Goal: Communication & Community: Answer question/provide support

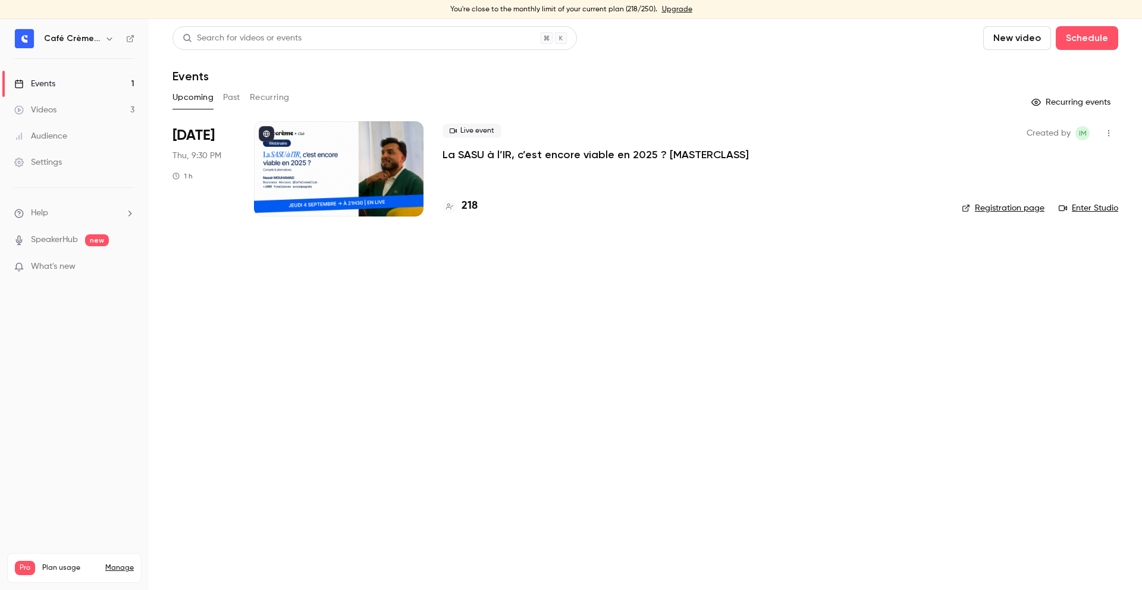
click at [543, 153] on p "La SASU à l’IR, c’est encore viable en 2025 ? [MASTERCLASS]" at bounding box center [595, 154] width 306 height 14
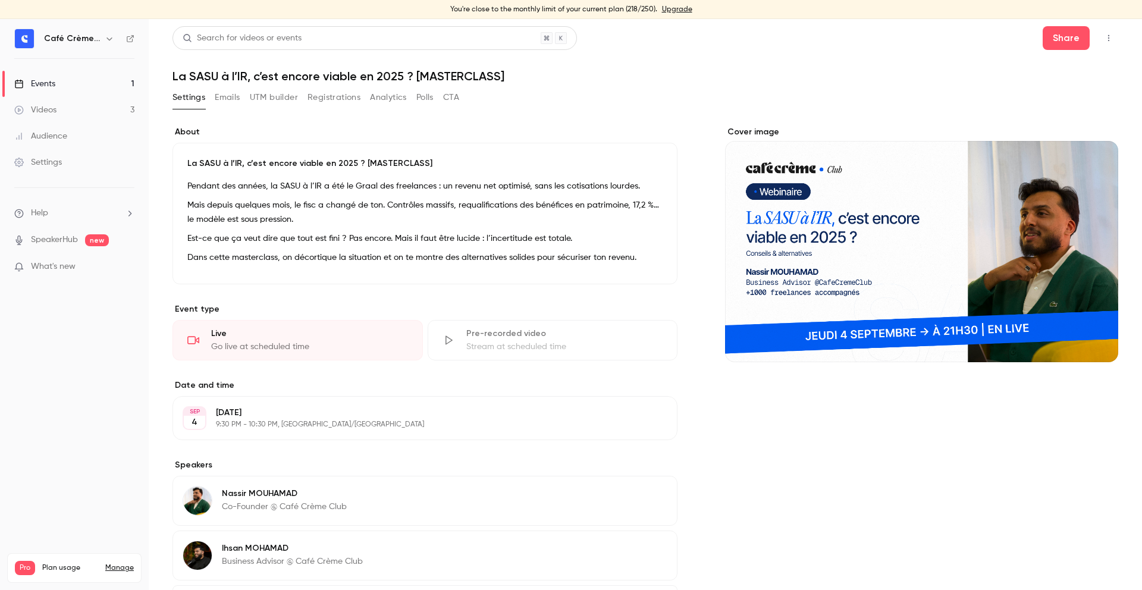
click at [236, 105] on button "Emails" at bounding box center [227, 97] width 25 height 19
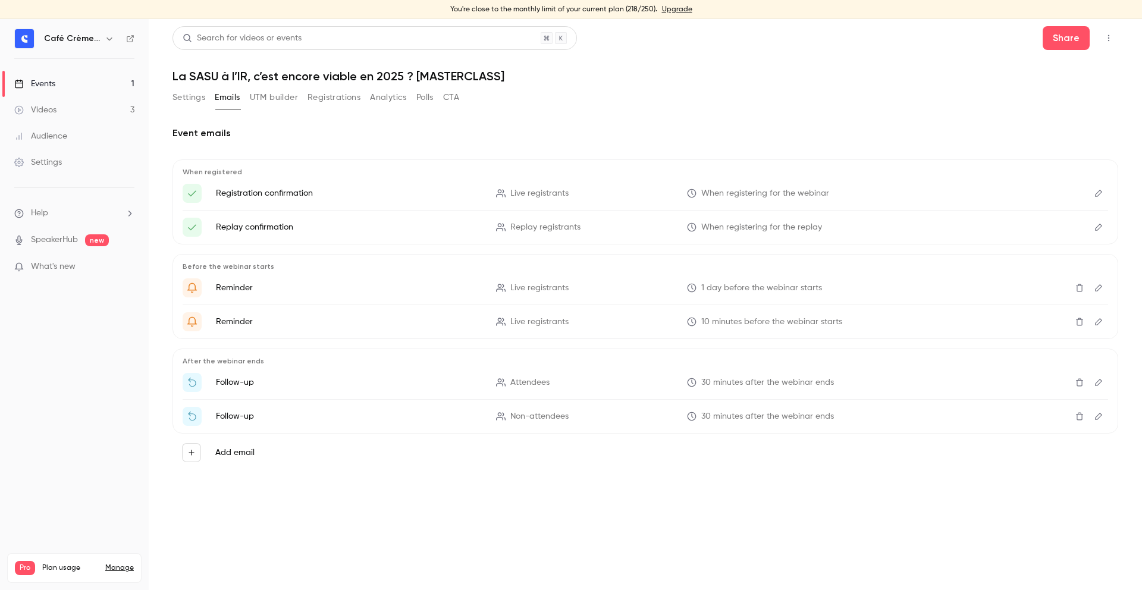
click at [271, 101] on button "UTM builder" at bounding box center [274, 97] width 48 height 19
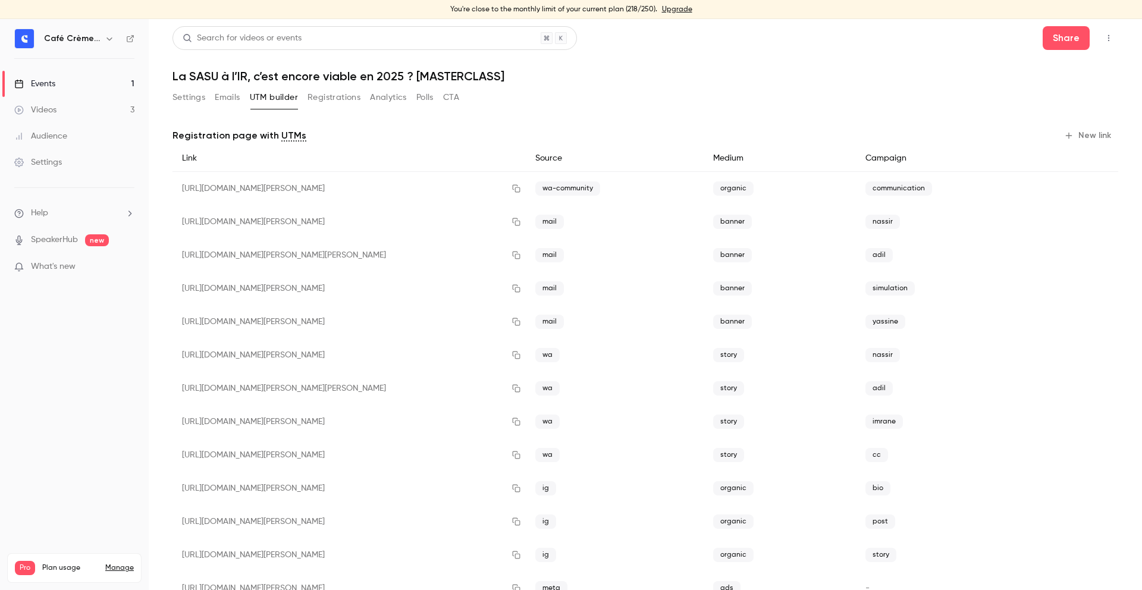
click at [173, 102] on button "Settings" at bounding box center [188, 97] width 33 height 19
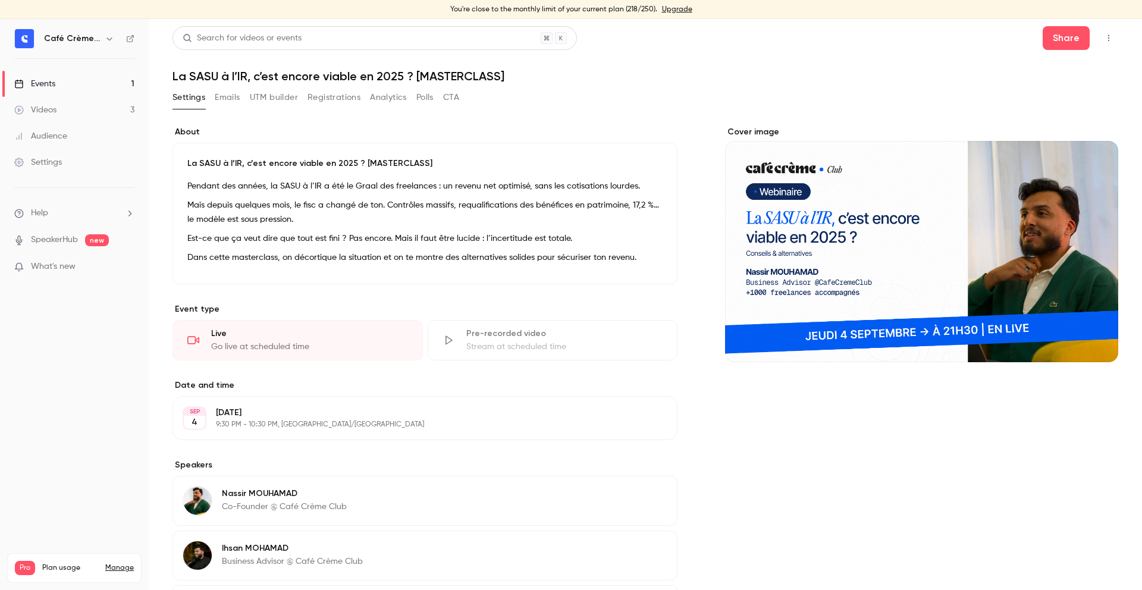
click at [369, 197] on div "Pendant des années, la SASU à l’IR a été le Graal des freelances : un revenu ne…" at bounding box center [424, 224] width 475 height 90
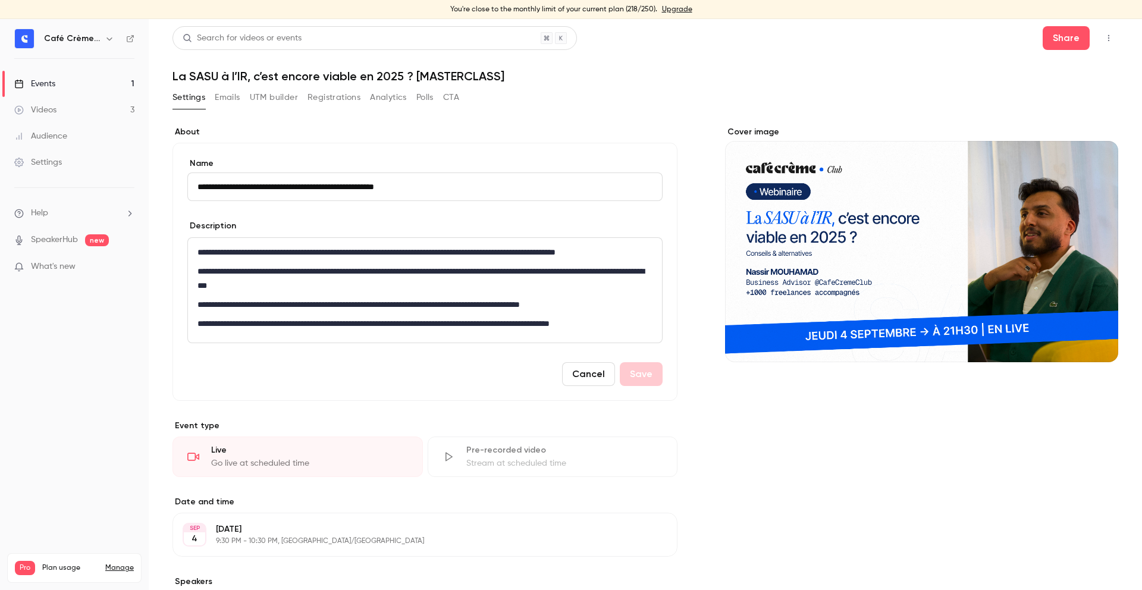
click at [632, 362] on div "Cancel Save" at bounding box center [424, 374] width 475 height 24
click at [590, 379] on button "Cancel" at bounding box center [588, 374] width 53 height 24
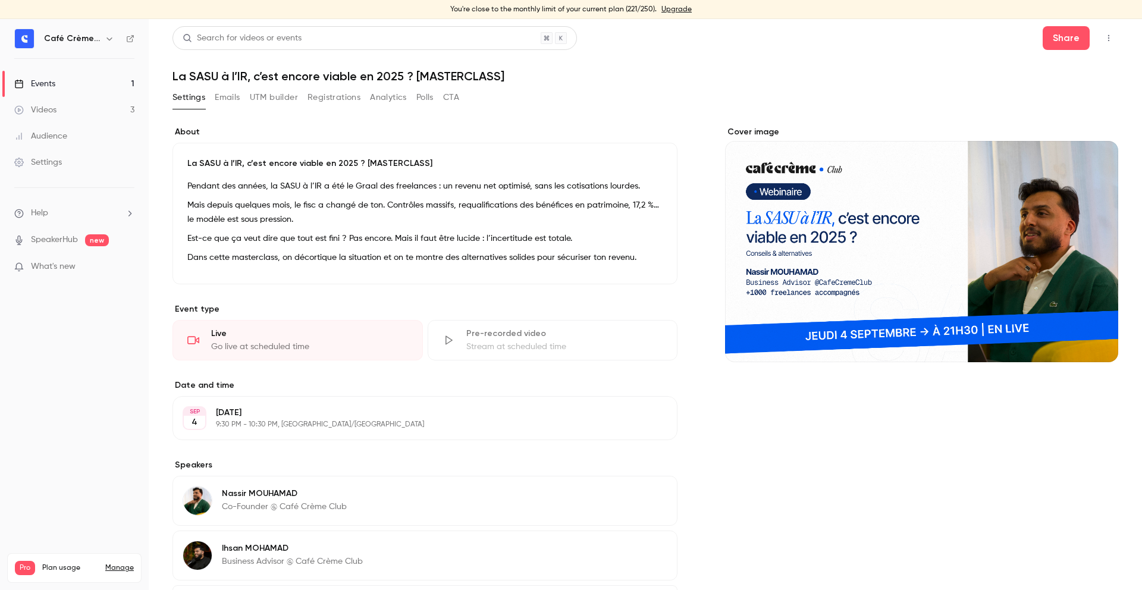
click at [334, 105] on button "Registrations" at bounding box center [333, 97] width 53 height 19
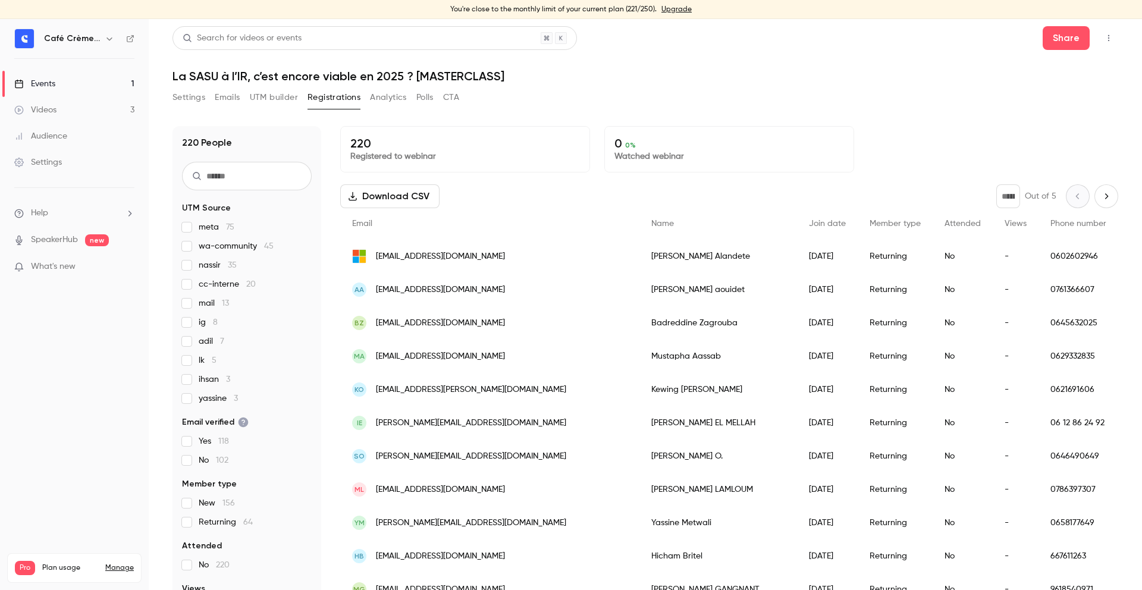
click at [914, 123] on div "220 People UTM Source meta 75 wa-community 45 nassir 35 cc-interne 20 mail 13 i…" at bounding box center [645, 354] width 946 height 485
click at [329, 129] on div "220 People UTM Source meta 75 wa-community 45 nassir 35 cc-interne 20 mail 13 i…" at bounding box center [645, 361] width 946 height 471
click at [343, 140] on div "220 Registered to webinar" at bounding box center [465, 149] width 250 height 46
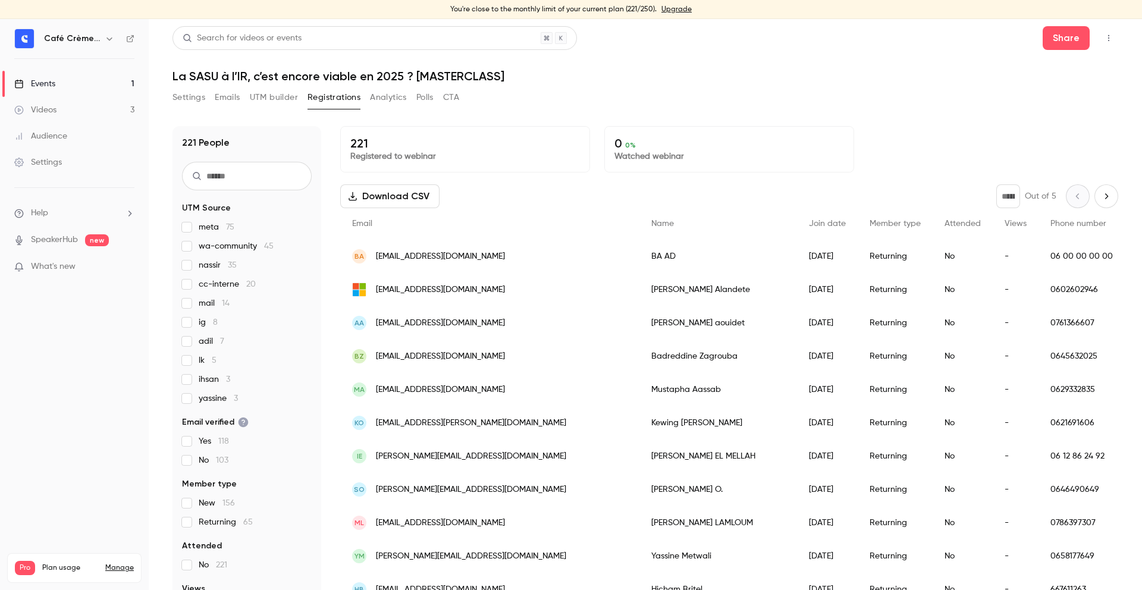
click at [269, 105] on button "UTM builder" at bounding box center [274, 97] width 48 height 19
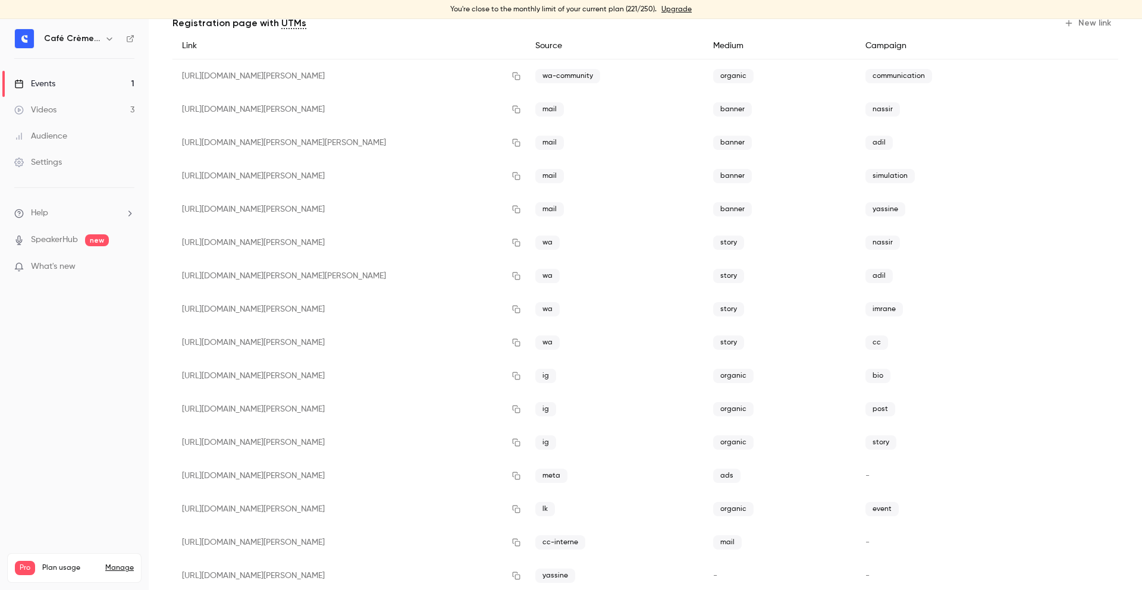
scroll to position [142, 0]
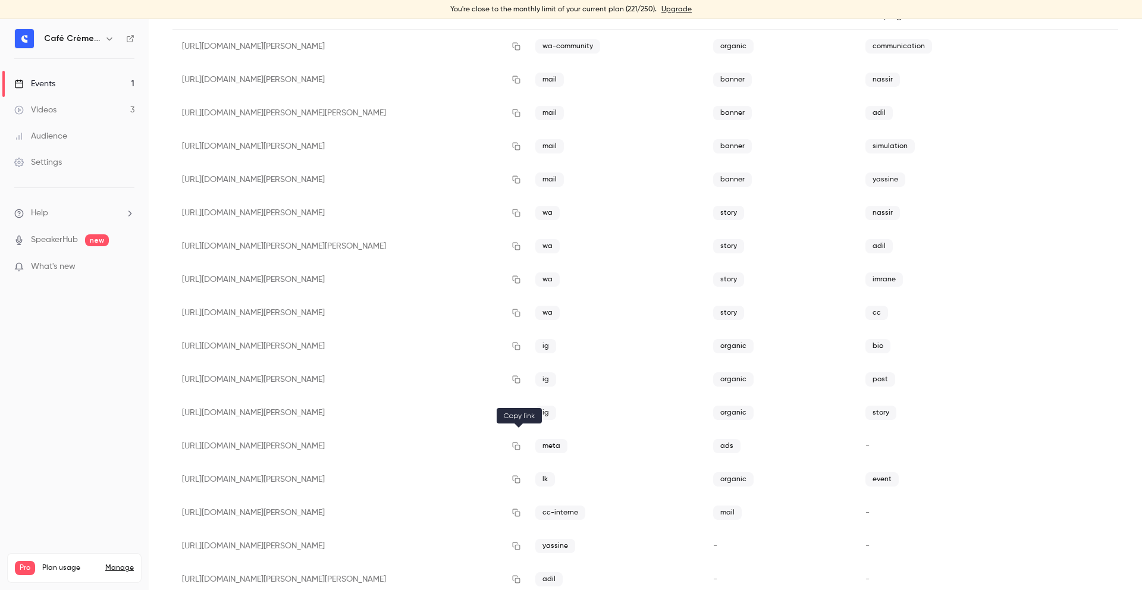
click at [516, 451] on button "button" at bounding box center [516, 446] width 19 height 19
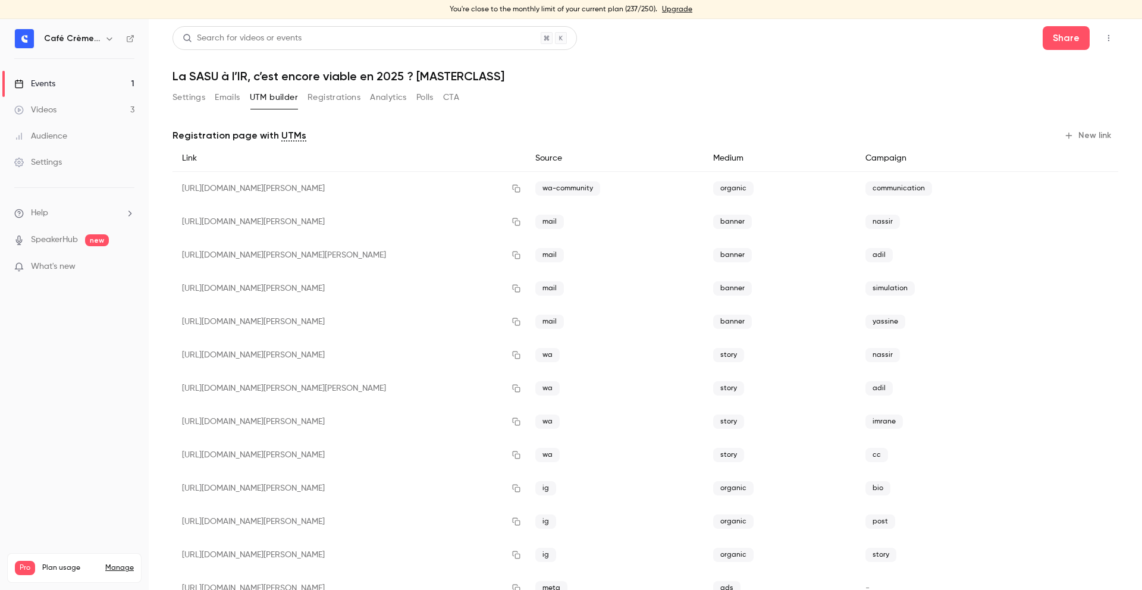
click at [755, 69] on h1 "La SASU à l’IR, c’est encore viable en 2025 ? [MASTERCLASS]" at bounding box center [645, 76] width 946 height 14
click at [59, 37] on h6 "Café Crème Club" at bounding box center [72, 39] width 56 height 12
click at [42, 84] on div "Events" at bounding box center [34, 84] width 41 height 12
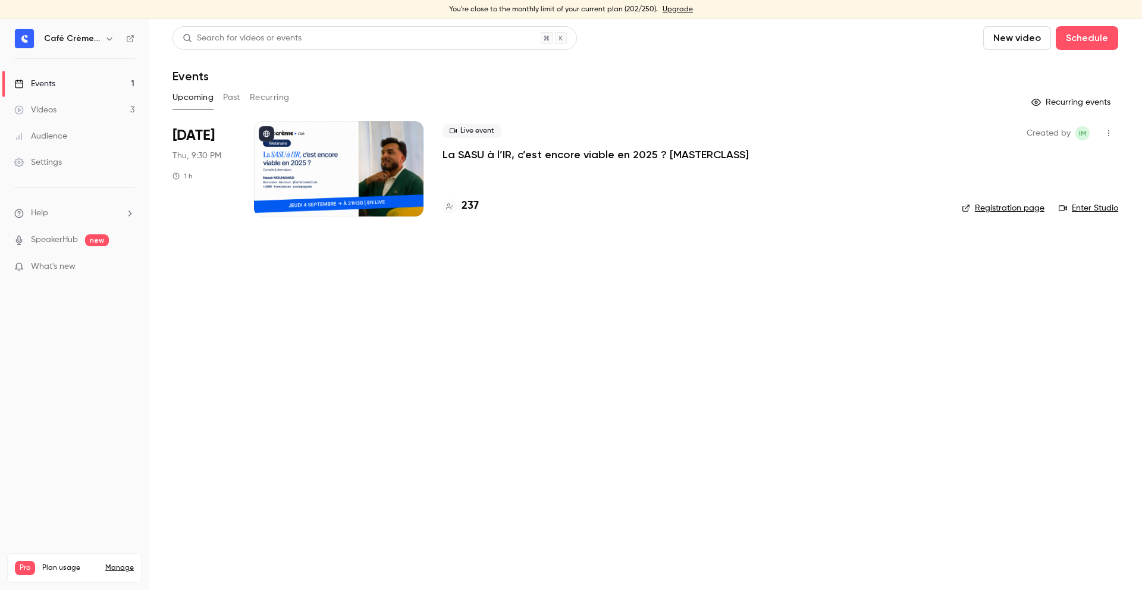
click at [1090, 211] on link "Enter Studio" at bounding box center [1088, 208] width 59 height 12
click at [623, 76] on div "Events" at bounding box center [645, 76] width 946 height 14
click at [1109, 137] on icon "button" at bounding box center [1109, 133] width 10 height 8
click at [1109, 136] on div at bounding box center [571, 295] width 1142 height 590
click at [226, 90] on button "Past" at bounding box center [231, 97] width 17 height 19
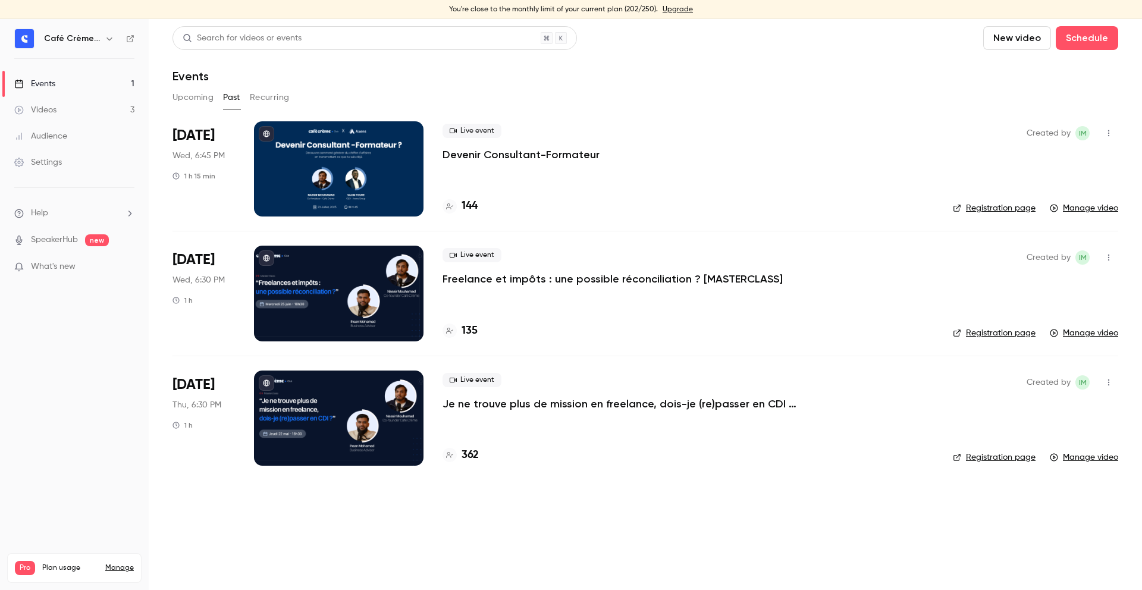
click at [547, 156] on p "Devenir Consultant-Formateur" at bounding box center [520, 154] width 157 height 14
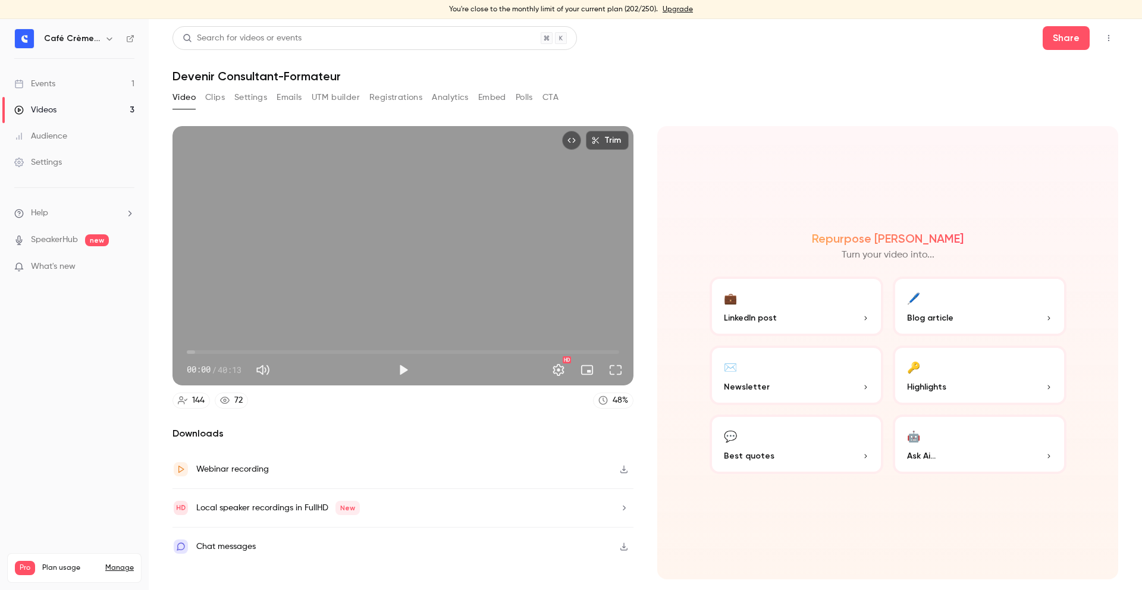
click at [465, 509] on div "Local speaker recordings in FullHD New" at bounding box center [402, 508] width 461 height 39
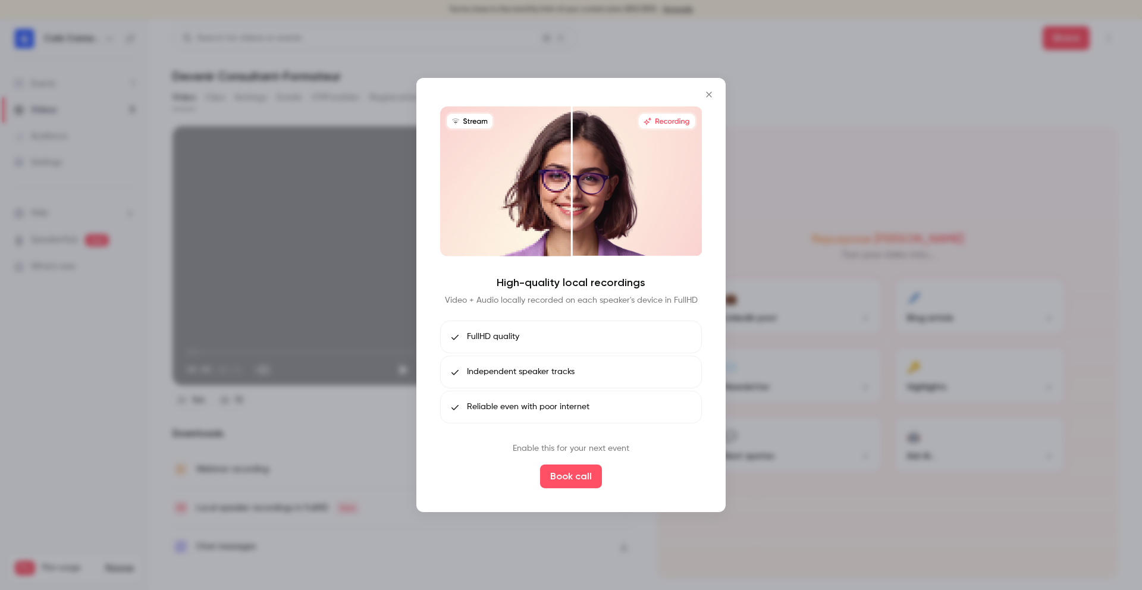
click at [539, 448] on p "Enable this for your next event" at bounding box center [571, 448] width 117 height 12
click at [563, 448] on p "Enable this for your next event" at bounding box center [571, 448] width 117 height 12
click at [566, 466] on button "Book call" at bounding box center [571, 476] width 62 height 24
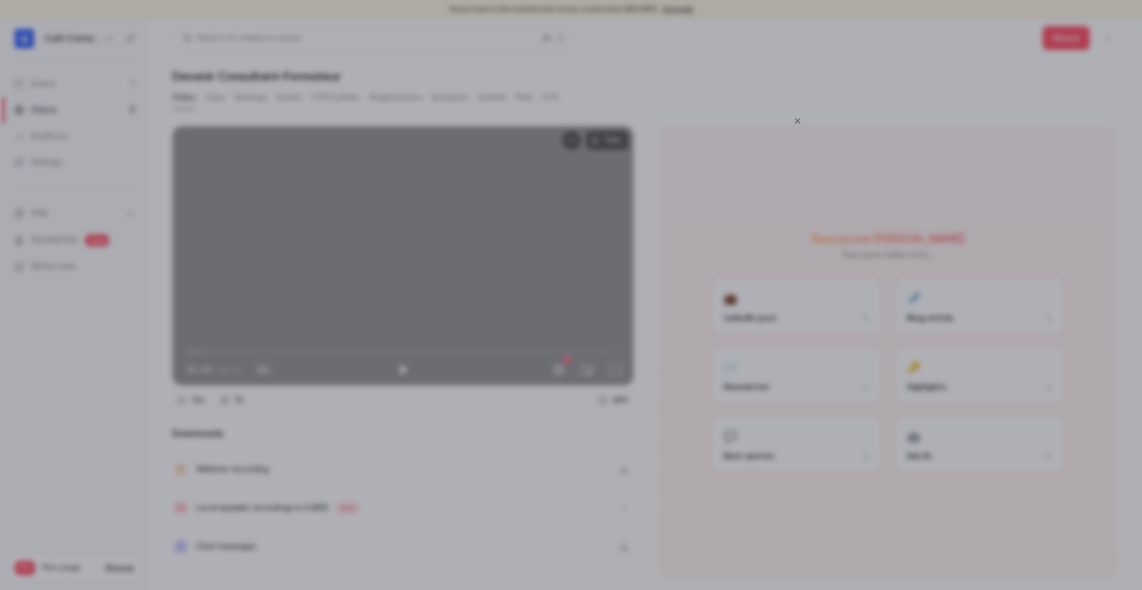
click at [264, 454] on div at bounding box center [571, 295] width 1142 height 590
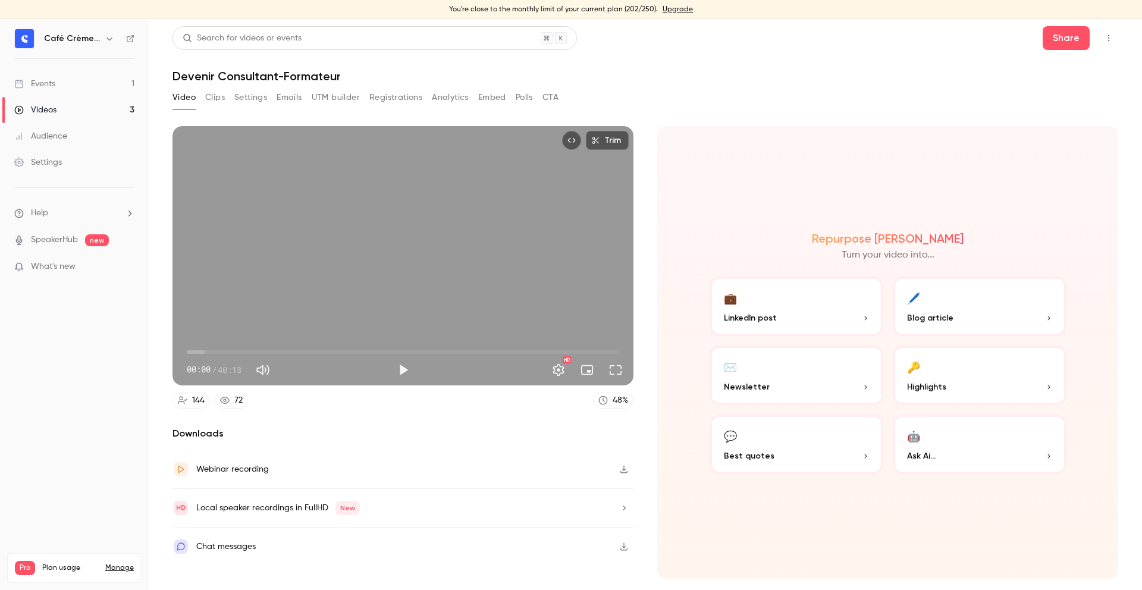
click at [67, 217] on li "Help" at bounding box center [74, 213] width 120 height 12
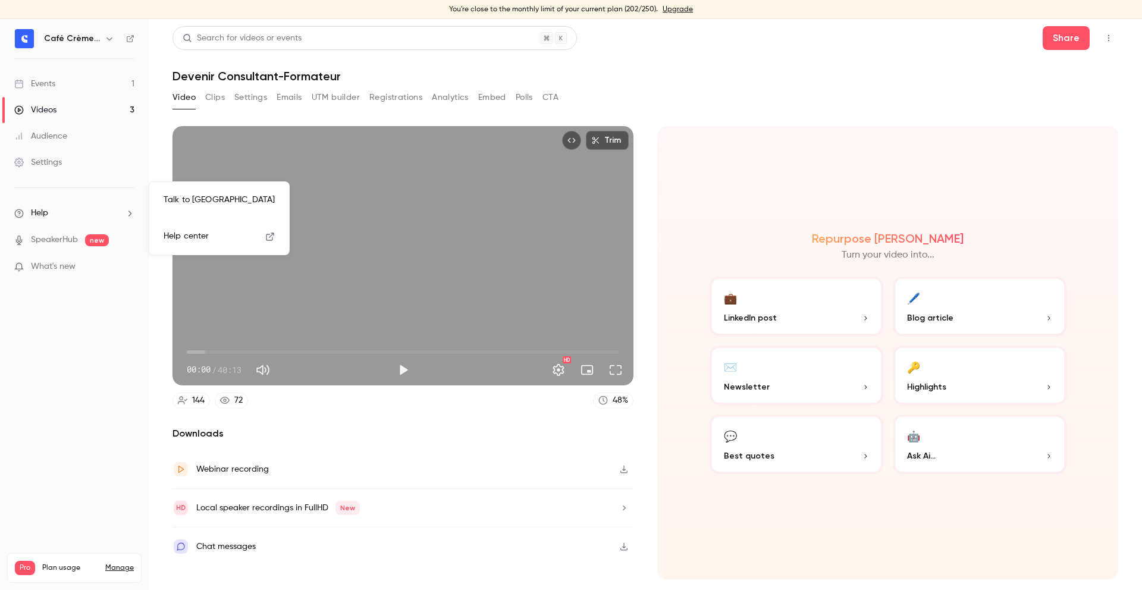
click at [187, 210] on link "Talk to us" at bounding box center [219, 200] width 130 height 32
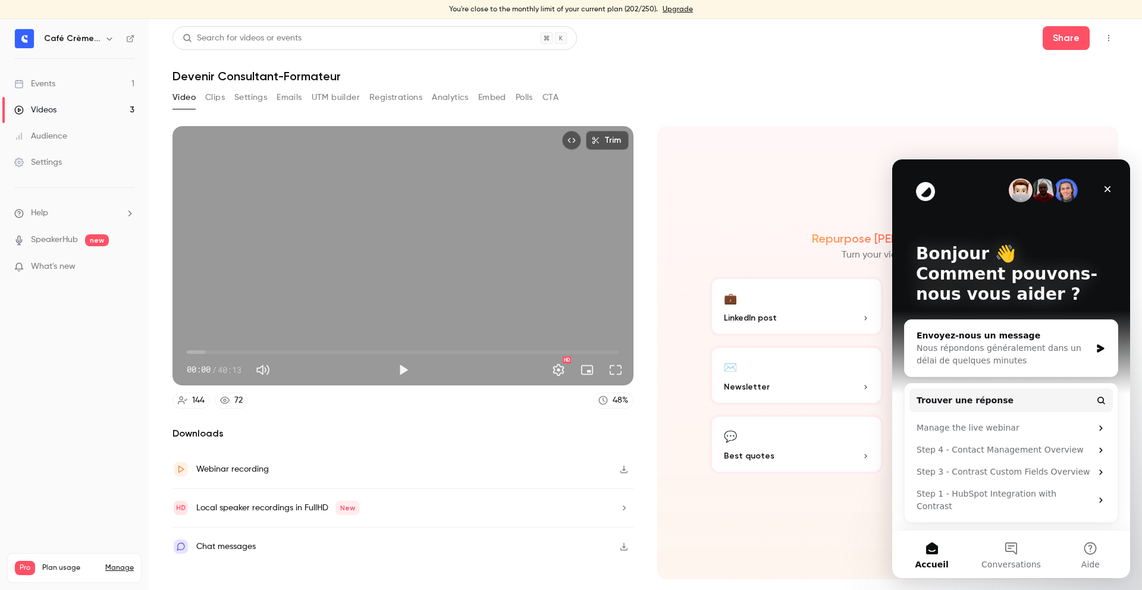
click at [1056, 350] on div "Nous répondons généralement dans un délai de quelques minutes" at bounding box center [1004, 354] width 174 height 25
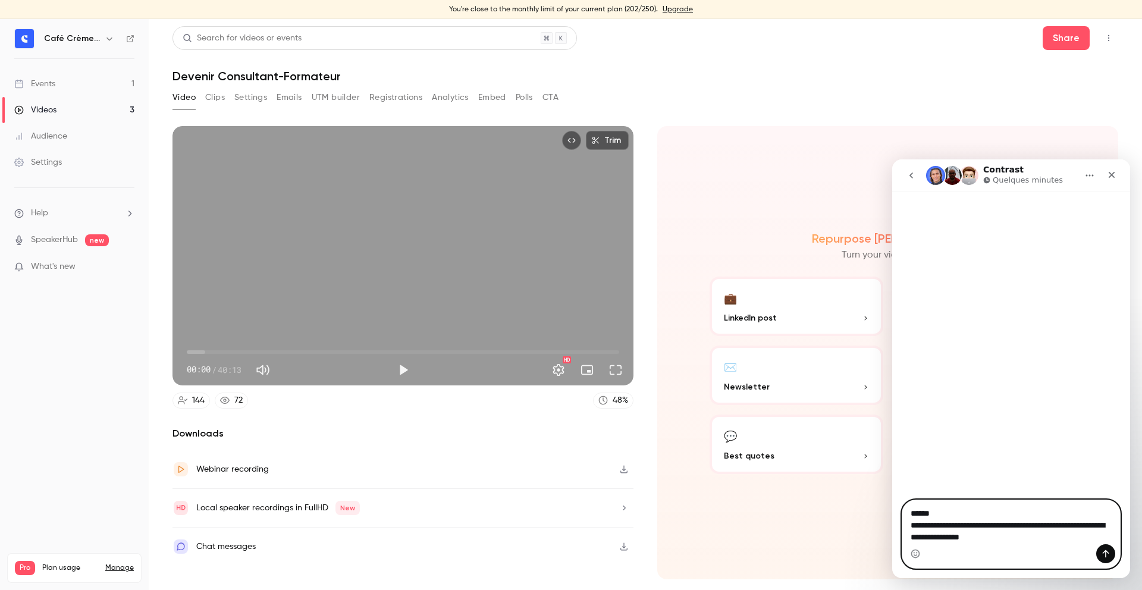
click at [961, 519] on textarea "**********" at bounding box center [1011, 522] width 218 height 44
paste textarea "Envoyer un message..."
type textarea "**********"
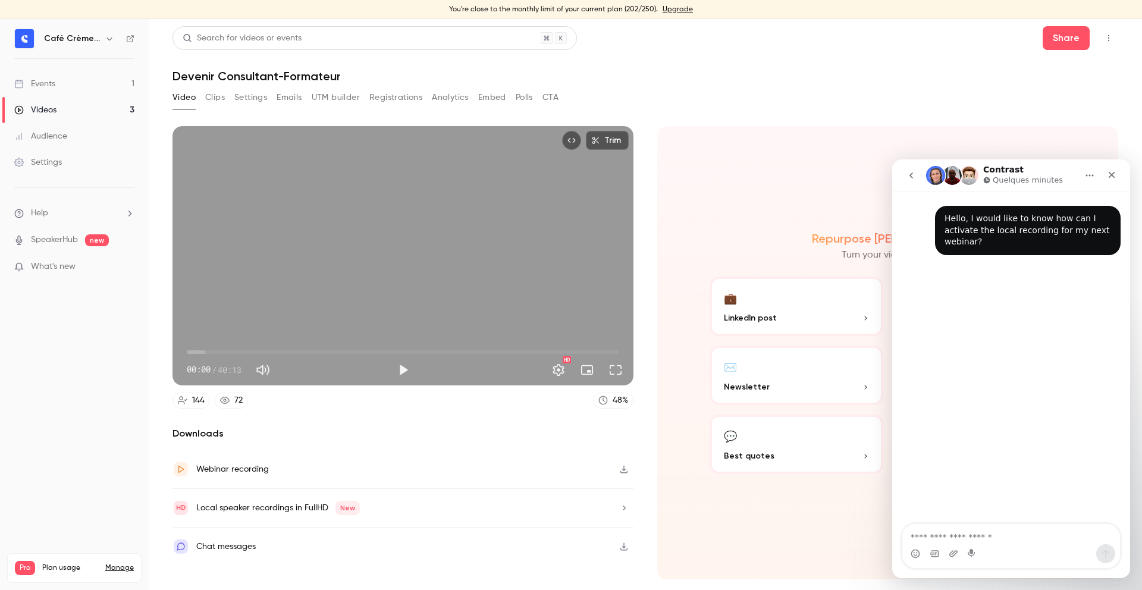
click at [977, 426] on div "Hello, I would like to know how can I activate the local recording for my next …" at bounding box center [1011, 359] width 238 height 334
click at [1110, 182] on div "Fermer" at bounding box center [1111, 174] width 21 height 21
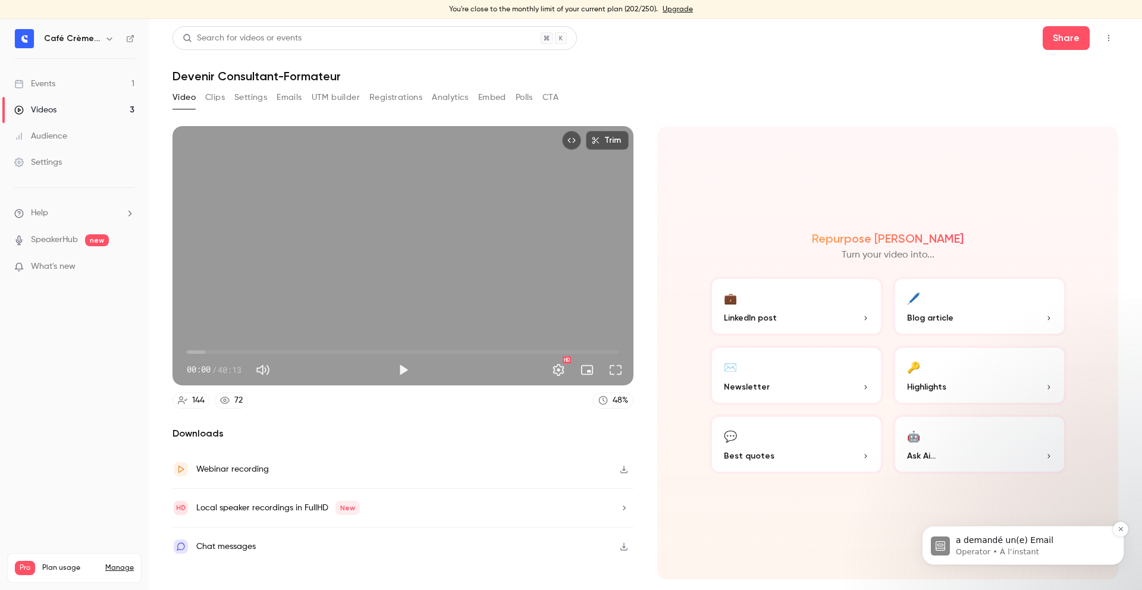
click at [1006, 557] on p "Operator • À l’instant" at bounding box center [1032, 552] width 153 height 11
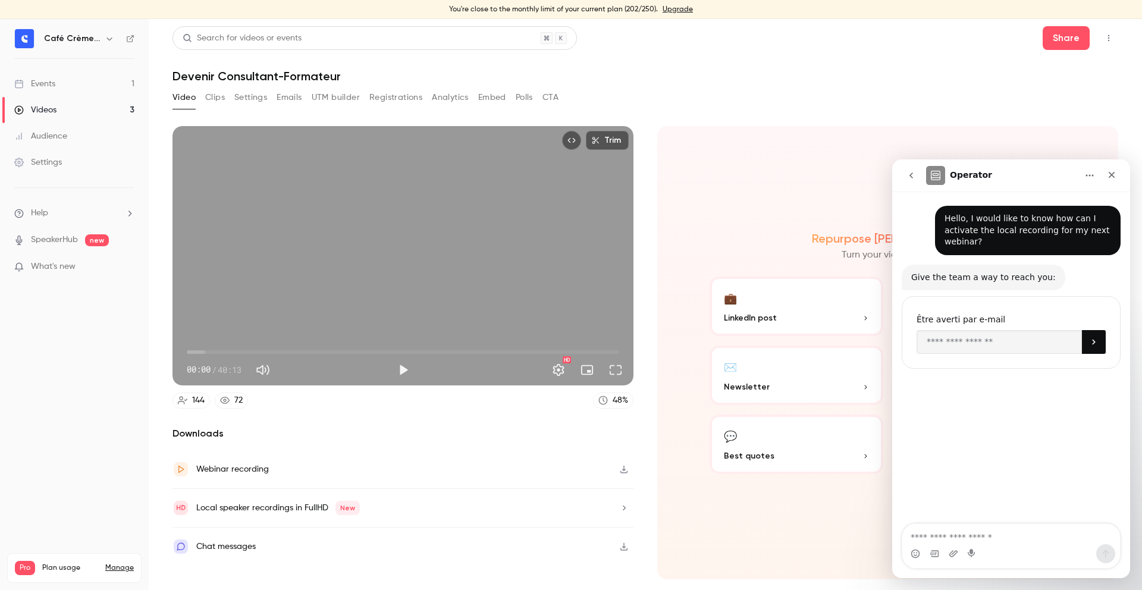
click at [968, 318] on div "Être averti par e-mail" at bounding box center [1011, 319] width 189 height 14
click at [959, 331] on input "Enter your email" at bounding box center [999, 342] width 165 height 24
type input "**********"
click at [1098, 344] on button "Soumettre" at bounding box center [1094, 342] width 24 height 24
click at [1112, 192] on div "**********" at bounding box center [1011, 291] width 238 height 199
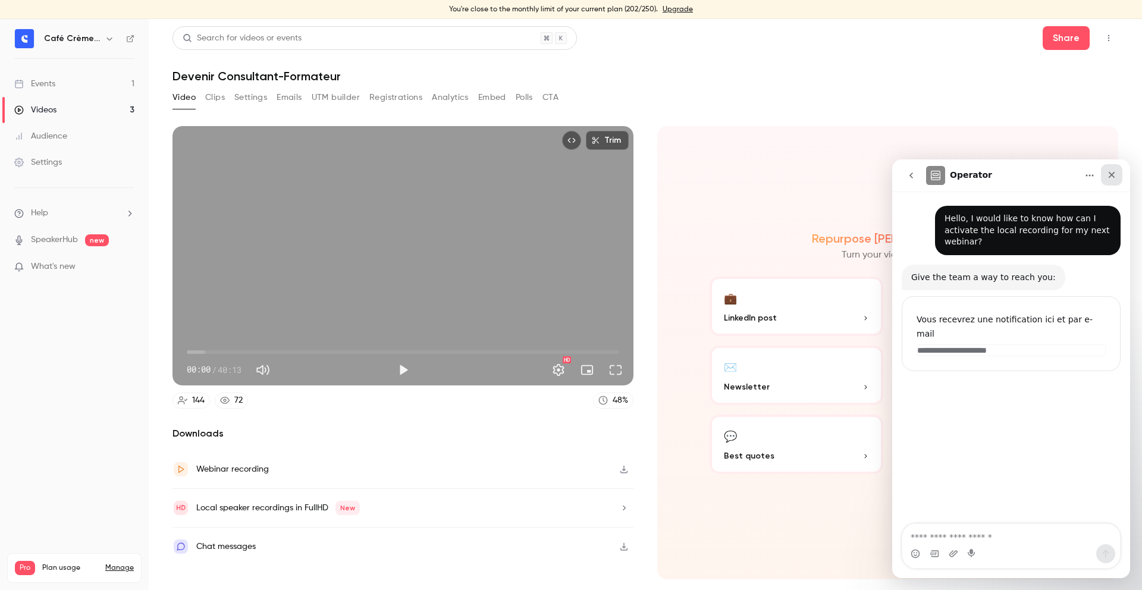
drag, startPoint x: 1112, startPoint y: 172, endPoint x: 2004, endPoint y: 331, distance: 906.2
click at [1112, 172] on icon "Fermer" at bounding box center [1112, 175] width 10 height 10
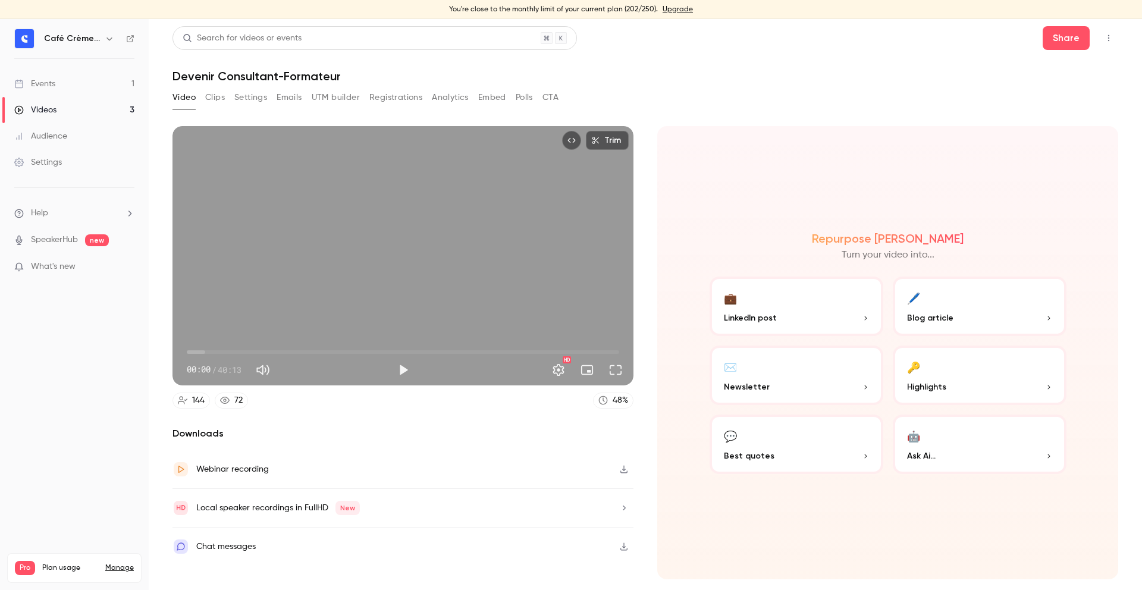
click at [790, 122] on div "Trim 00:00 00:00 / 40:13 HD 144 72 48 % Downloads Webinar recording Local speak…" at bounding box center [645, 345] width 946 height 467
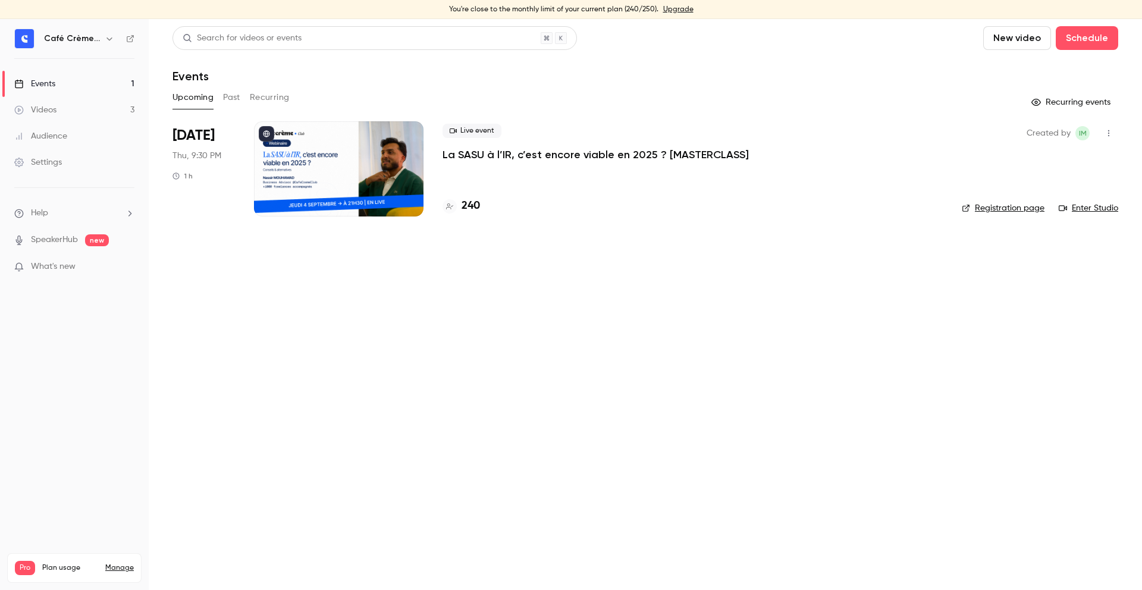
click at [630, 10] on div "You're close to the monthly limit of your current plan (240/250). Upgrade" at bounding box center [571, 9] width 1142 height 19
copy div "240"
click at [255, 103] on button "Recurring" at bounding box center [270, 97] width 40 height 19
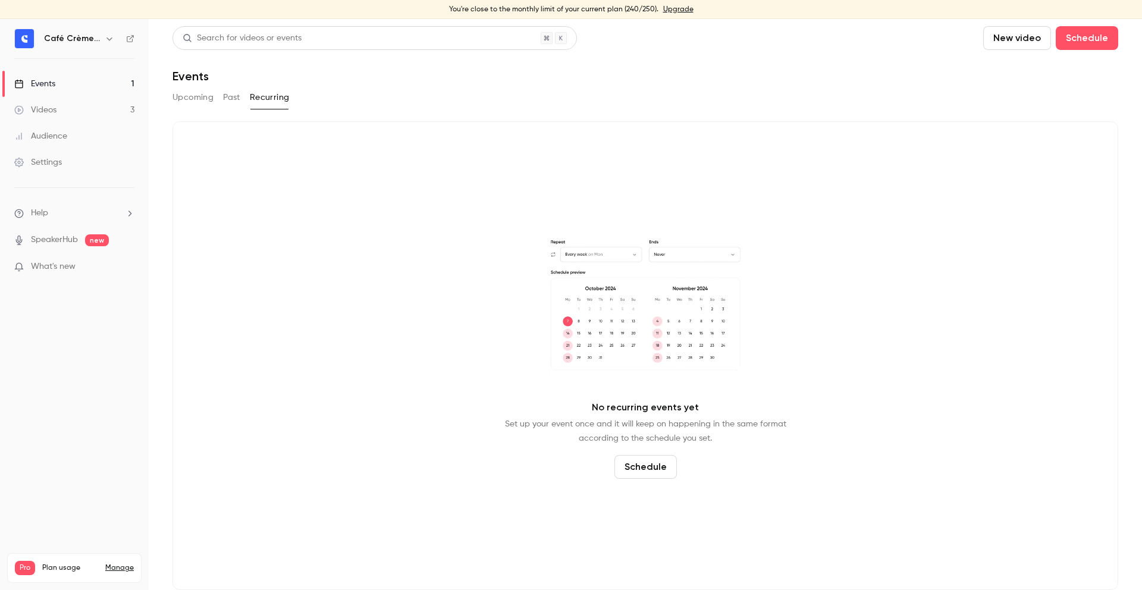
click at [237, 102] on button "Past" at bounding box center [231, 97] width 17 height 19
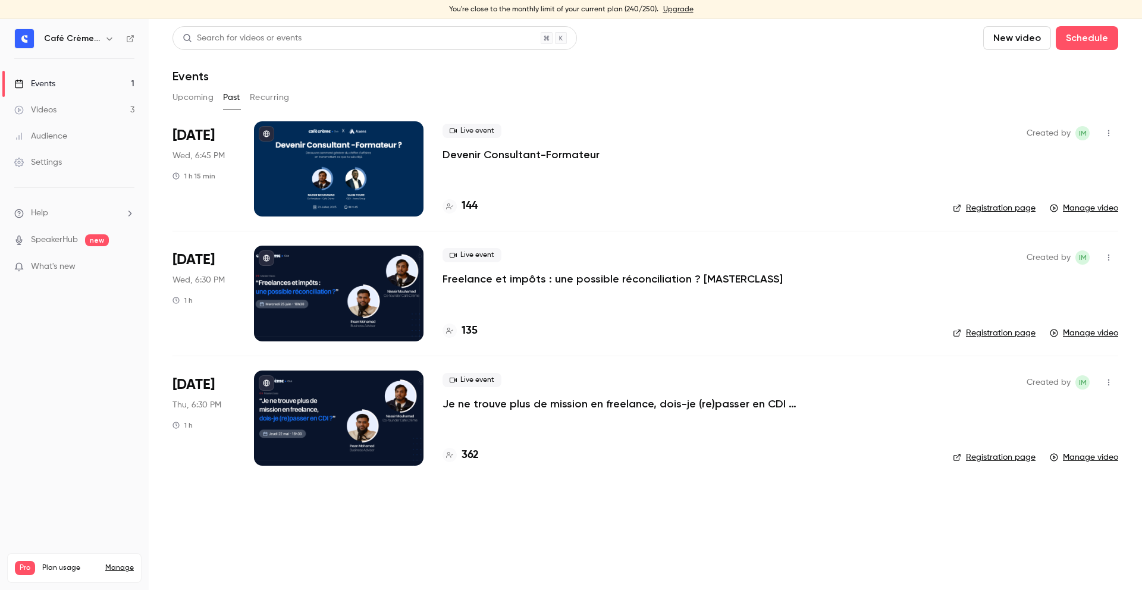
click at [191, 102] on button "Upcoming" at bounding box center [192, 97] width 41 height 19
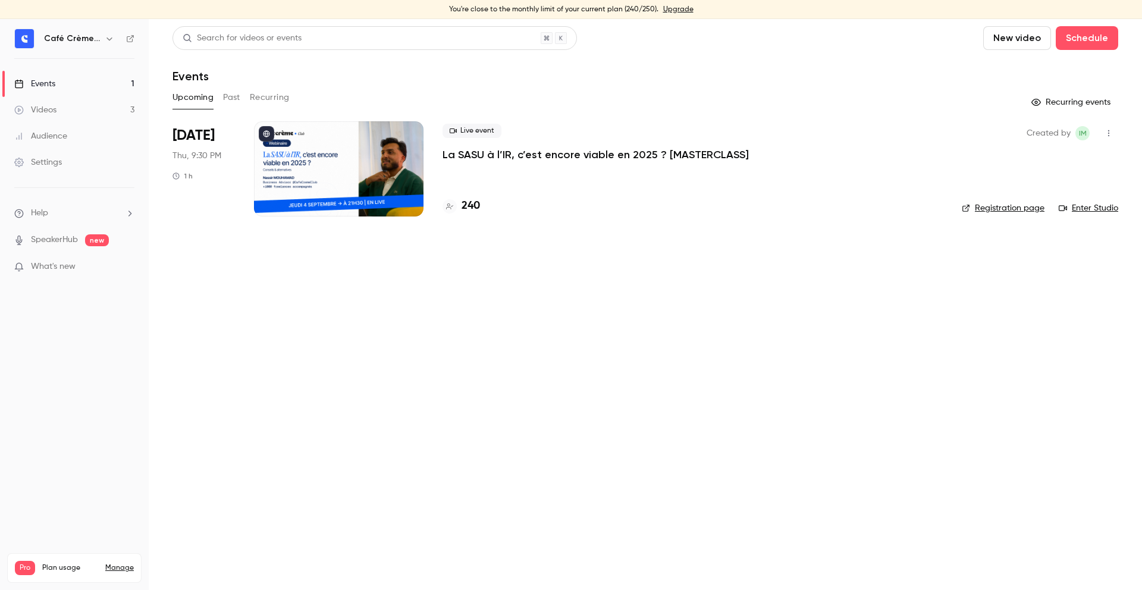
drag, startPoint x: 421, startPoint y: 117, endPoint x: 436, endPoint y: 117, distance: 14.9
click at [421, 117] on div "Search for videos or events New video Schedule Events Upcoming Past Recurring R…" at bounding box center [645, 128] width 946 height 205
click at [498, 147] on p "La SASU à l’IR, c’est encore viable en 2025 ? [MASTERCLASS]" at bounding box center [595, 154] width 306 height 14
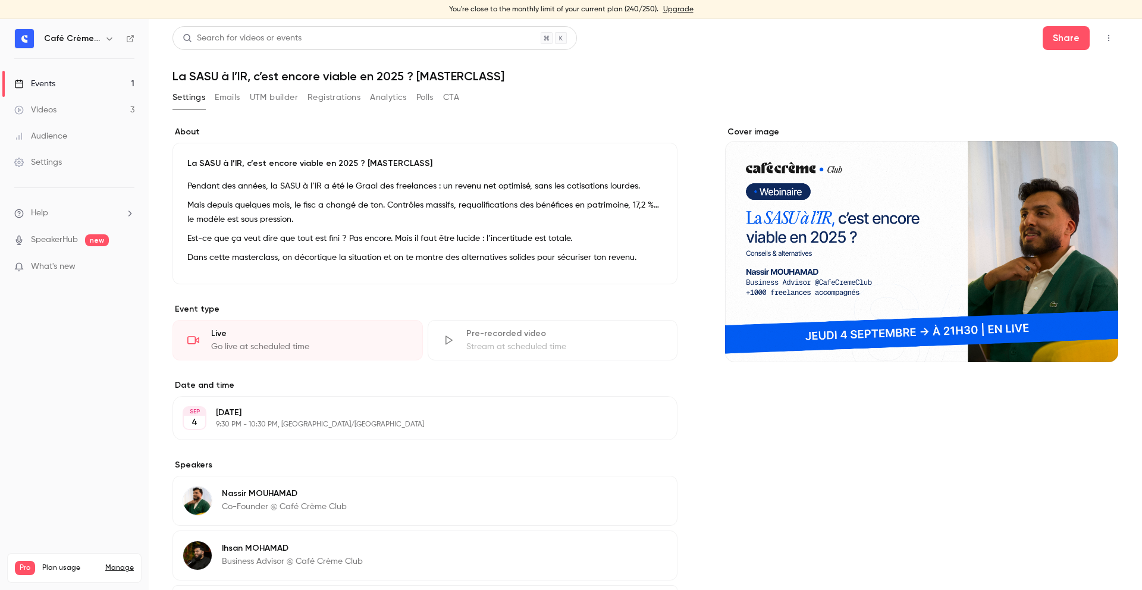
click at [306, 96] on div "Settings Emails UTM builder Registrations Analytics Polls CTA" at bounding box center [315, 97] width 287 height 19
click at [318, 96] on button "Registrations" at bounding box center [333, 97] width 53 height 19
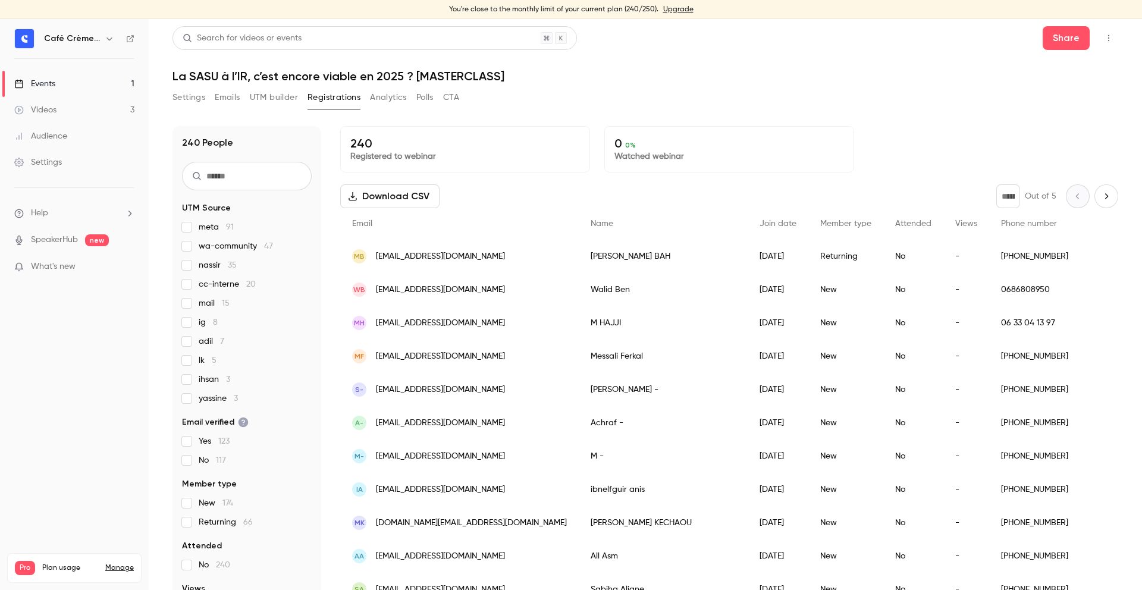
click at [247, 250] on span "wa-community 47" at bounding box center [236, 246] width 74 height 12
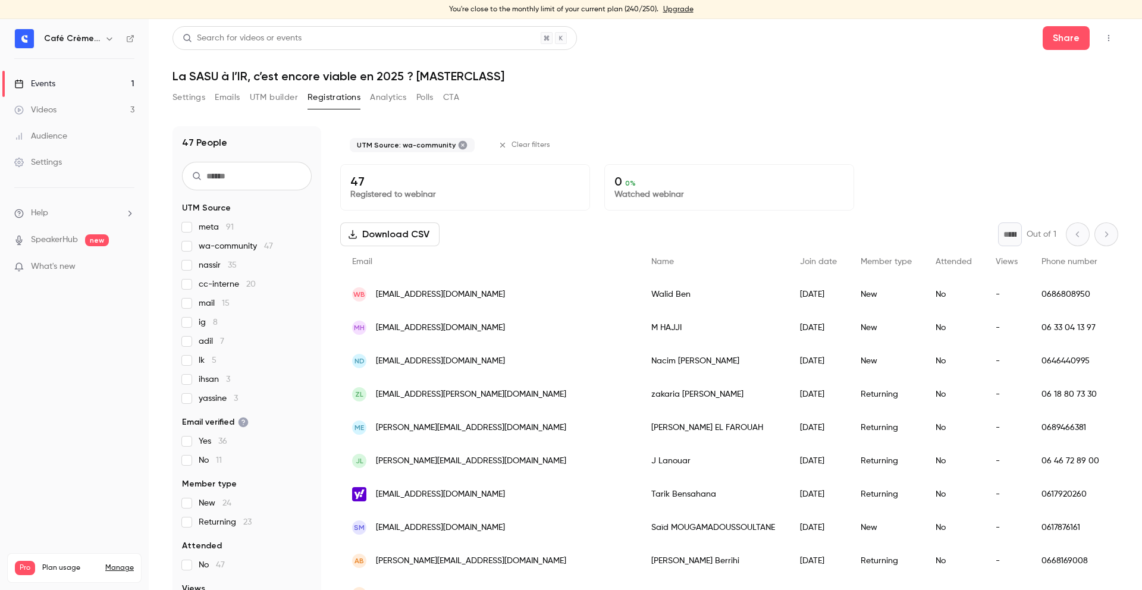
click at [815, 115] on div "47 People UTM Source meta 91 wa-community 47 nassir 35 cc-interne 20 mail 15 ig…" at bounding box center [645, 354] width 946 height 485
click at [463, 141] on div "UTM Source: wa-community" at bounding box center [412, 145] width 125 height 14
click at [461, 142] on div "UTM Source: wa-community" at bounding box center [412, 145] width 125 height 14
click at [459, 143] on icon at bounding box center [463, 145] width 9 height 9
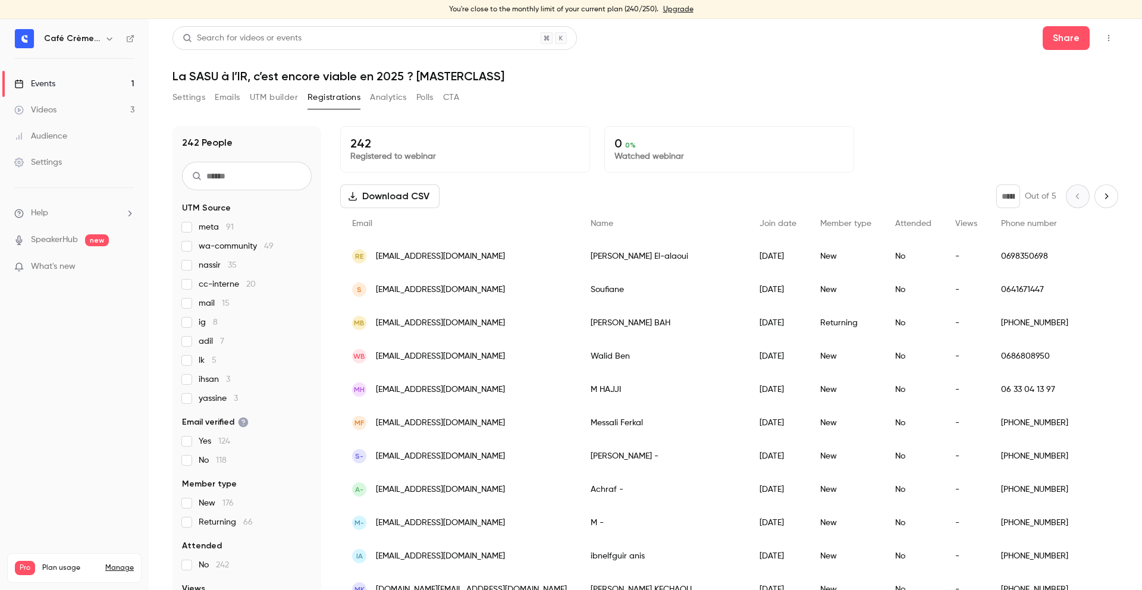
click at [256, 76] on h1 "La SASU à l’IR, c’est encore viable en 2025 ? [MASTERCLASS]" at bounding box center [645, 76] width 946 height 14
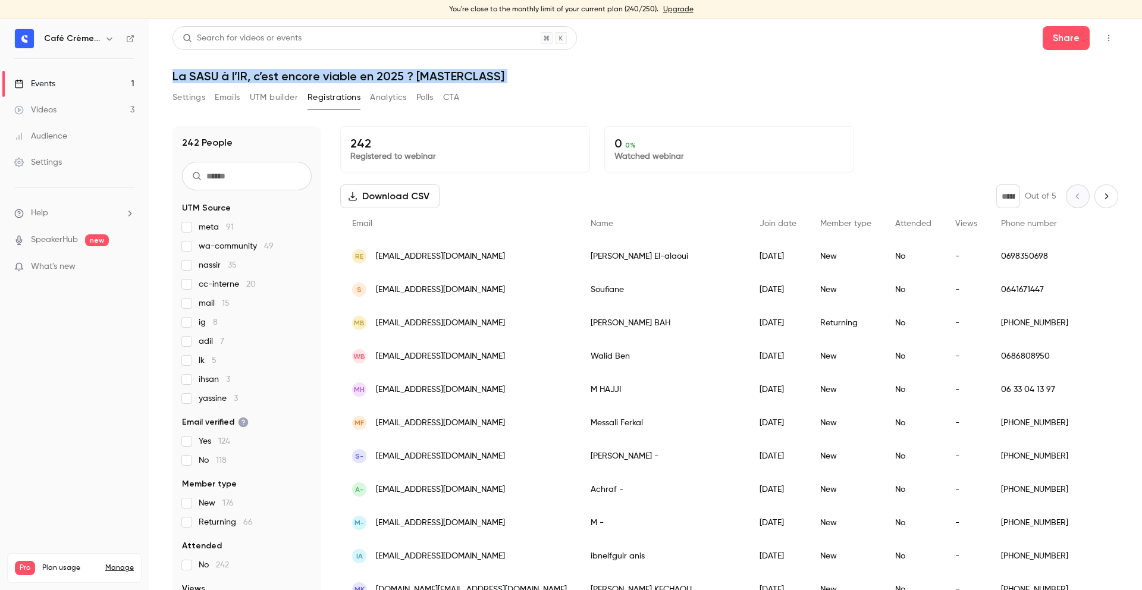
click at [256, 76] on h1 "La SASU à l’IR, c’est encore viable en 2025 ? [MASTERCLASS]" at bounding box center [645, 76] width 946 height 14
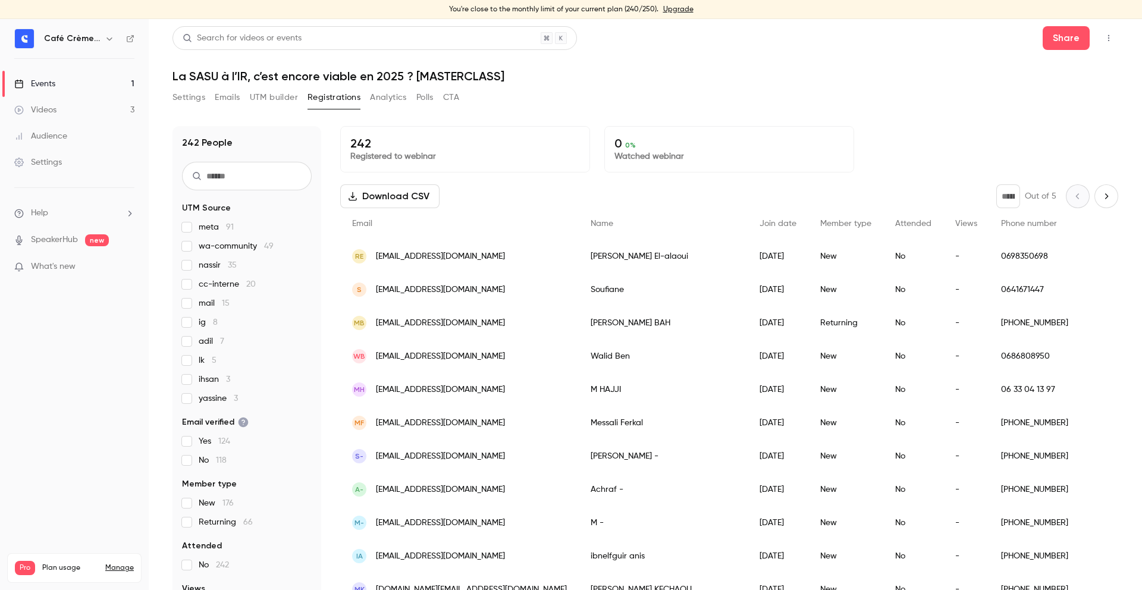
click at [412, 79] on h1 "La SASU à l’IR, c’est encore viable en 2025 ? [MASTERCLASS]" at bounding box center [645, 76] width 946 height 14
click at [498, 79] on h1 "La SASU à l’IR, c’est encore viable en 2025 ? [MASTERCLASS]" at bounding box center [645, 76] width 946 height 14
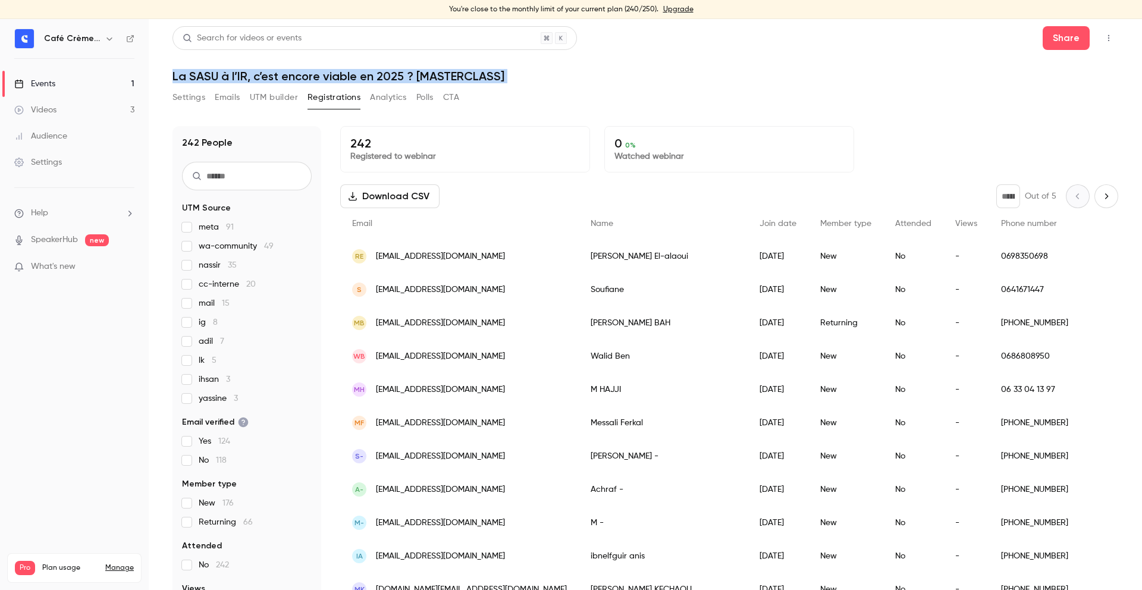
click at [498, 79] on h1 "La SASU à l’IR, c’est encore viable en 2025 ? [MASTERCLASS]" at bounding box center [645, 76] width 946 height 14
click at [521, 79] on h1 "La SASU à l’IR, c’est encore viable en 2025 ? [MASTERCLASS]" at bounding box center [645, 76] width 946 height 14
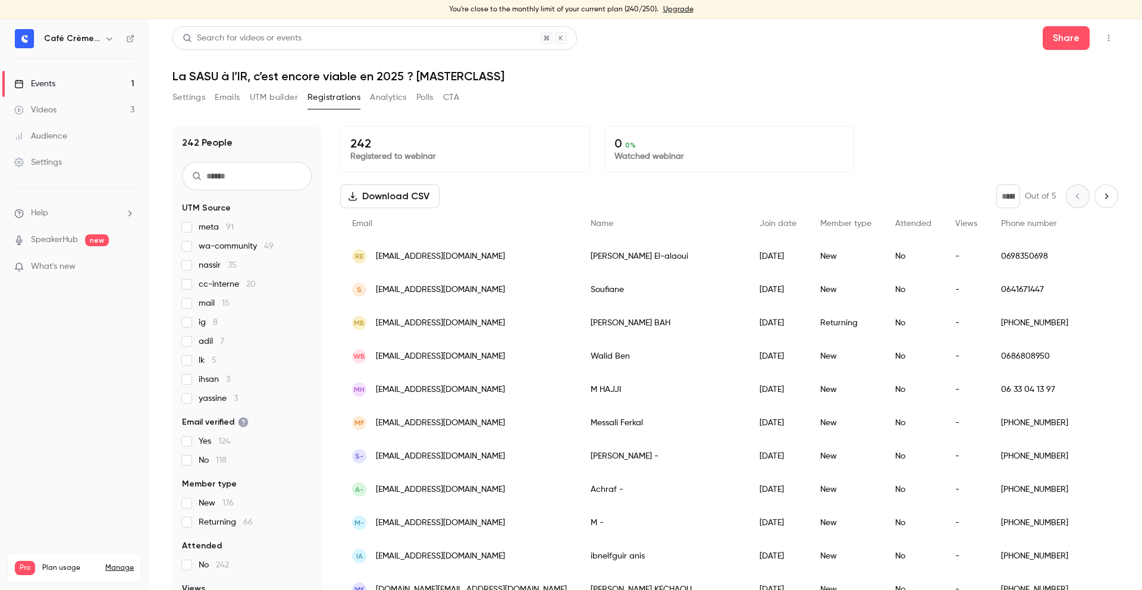
click at [227, 64] on header "Search for videos or events Share La SASU à l’IR, c’est encore viable en 2025 ?…" at bounding box center [645, 54] width 946 height 57
click at [226, 64] on header "Search for videos or events Share La SASU à l’IR, c’est encore viable en 2025 ?…" at bounding box center [645, 54] width 946 height 57
click at [211, 69] on h1 "La SASU à l’IR, c’est encore viable en 2025 ? [MASTERCLASS]" at bounding box center [645, 76] width 946 height 14
click at [210, 69] on h1 "La SASU à l’IR, c’est encore viable en 2025 ? [MASTERCLASS]" at bounding box center [645, 76] width 946 height 14
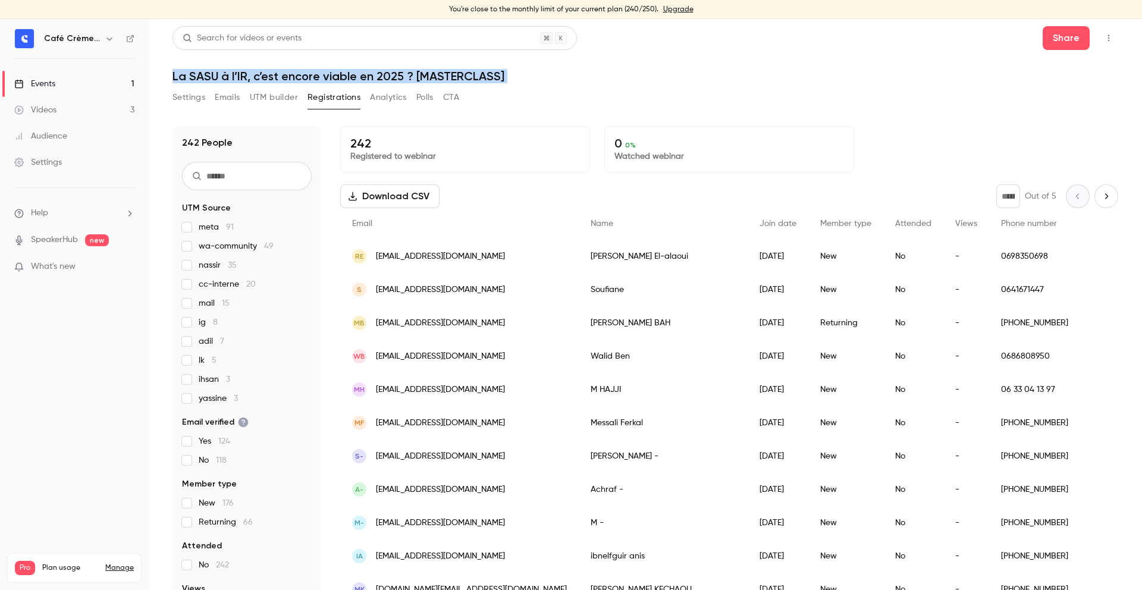
click at [210, 69] on h1 "La SASU à l’IR, c’est encore viable en 2025 ? [MASTERCLASS]" at bounding box center [645, 76] width 946 height 14
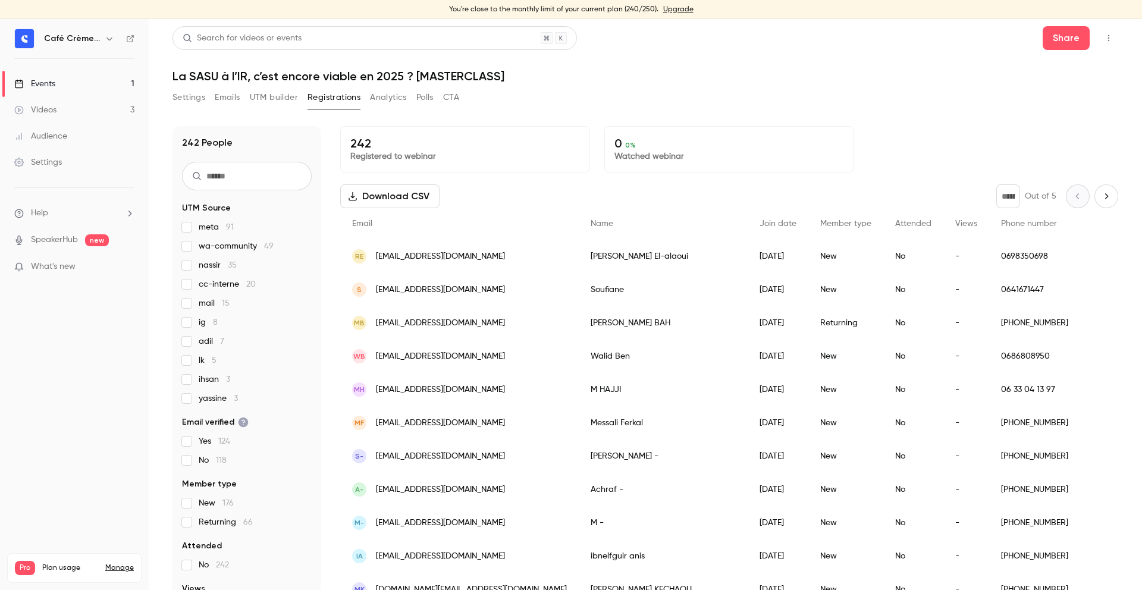
click at [390, 74] on h1 "La SASU à l’IR, c’est encore viable en 2025 ? [MASTERCLASS]" at bounding box center [645, 76] width 946 height 14
click at [391, 74] on h1 "La SASU à l’IR, c’est encore viable en 2025 ? [MASTERCLASS]" at bounding box center [645, 76] width 946 height 14
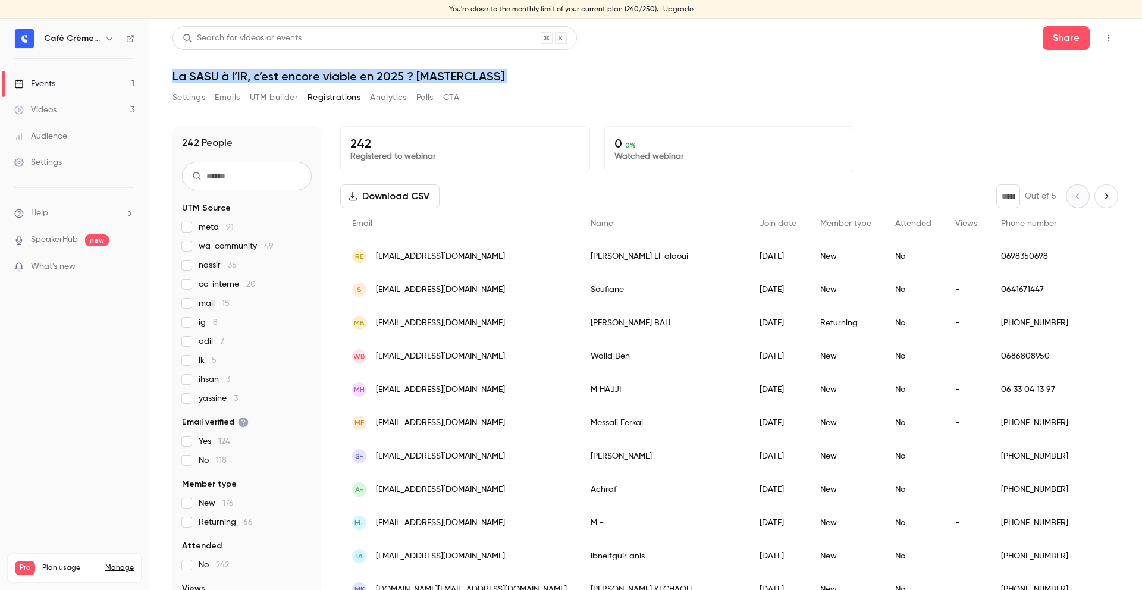
click at [391, 74] on h1 "La SASU à l’IR, c’est encore viable en 2025 ? [MASTERCLASS]" at bounding box center [645, 76] width 946 height 14
click at [487, 90] on div "Settings Emails UTM builder Registrations Analytics Polls CTA" at bounding box center [645, 100] width 946 height 24
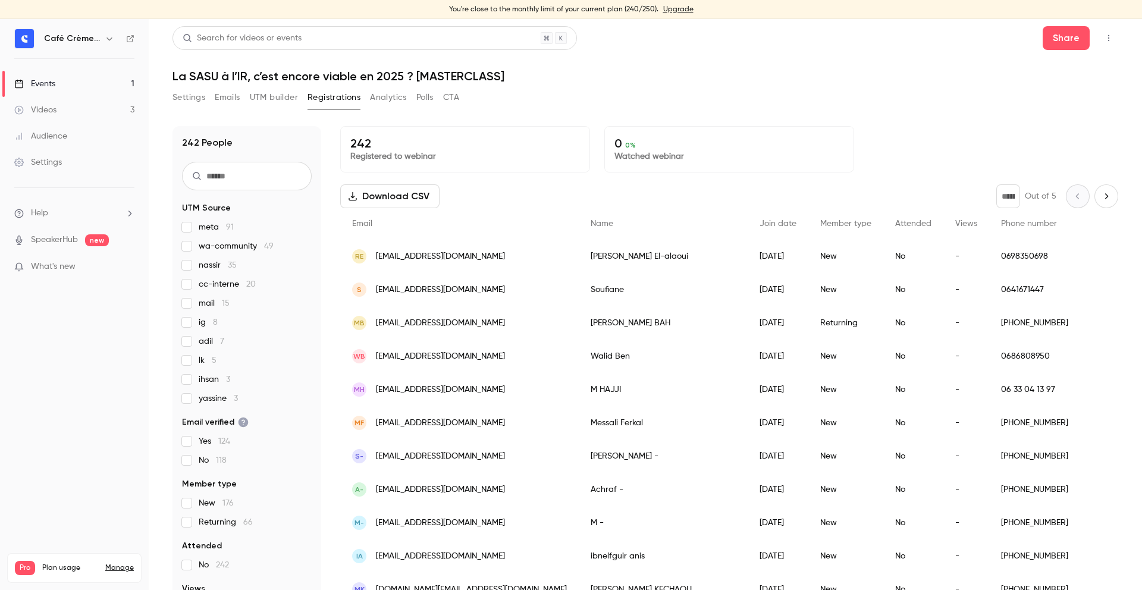
click at [408, 76] on h1 "La SASU à l’IR, c’est encore viable en 2025 ? [MASTERCLASS]" at bounding box center [645, 76] width 946 height 14
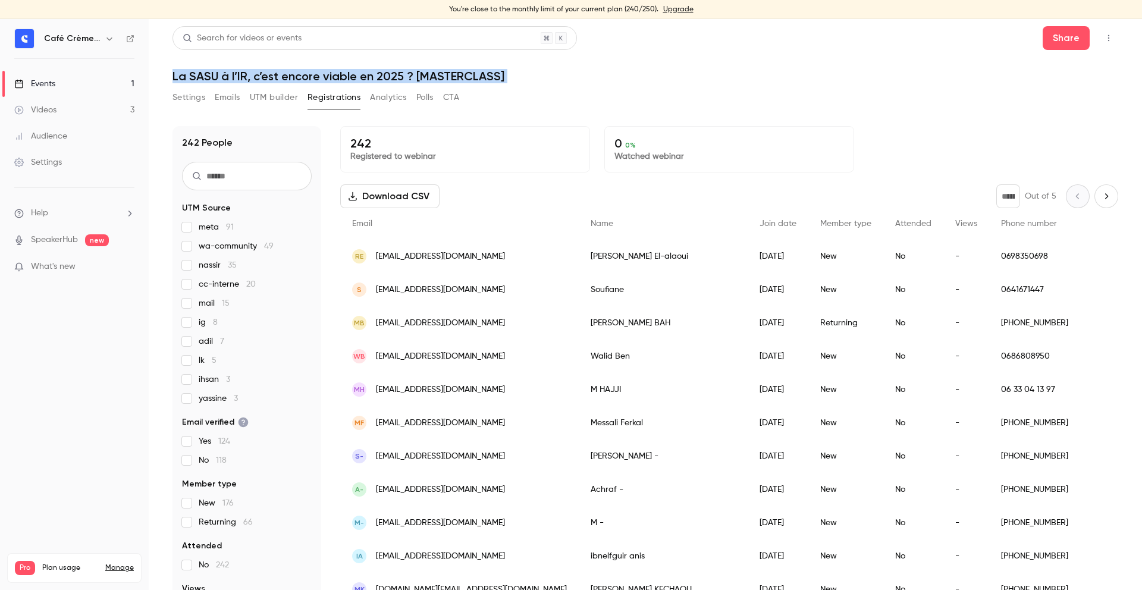
click at [408, 76] on h1 "La SASU à l’IR, c’est encore viable en 2025 ? [MASTERCLASS]" at bounding box center [645, 76] width 946 height 14
click at [453, 87] on div "Search for videos or events Share La SASU à l’IR, c’est encore viable en 2025 ?…" at bounding box center [645, 311] width 946 height 571
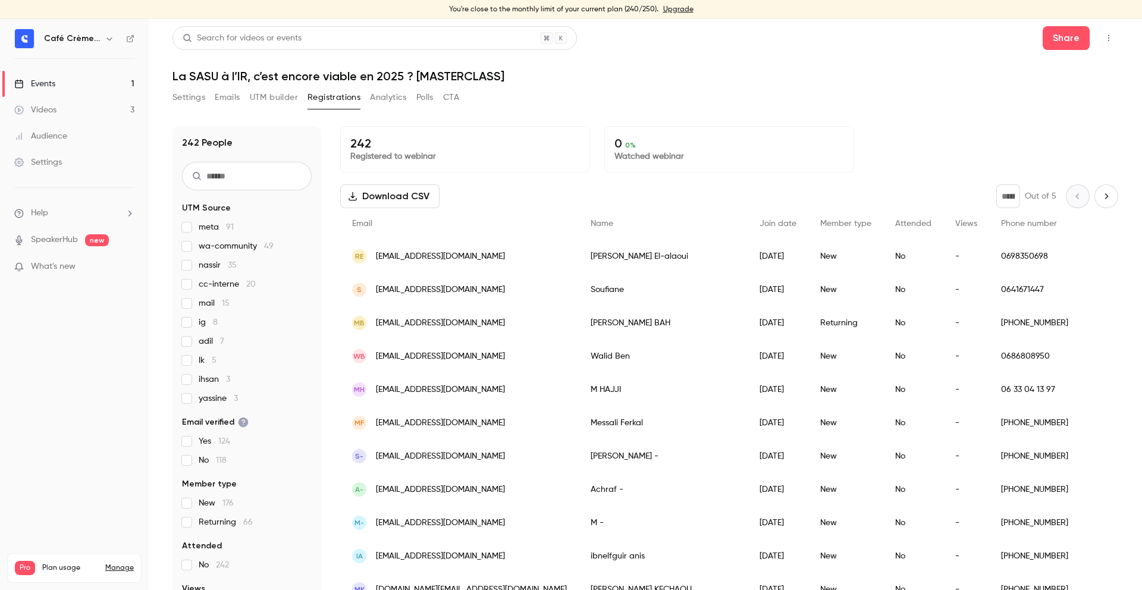
click at [453, 78] on h1 "La SASU à l’IR, c’est encore viable en 2025 ? [MASTERCLASS]" at bounding box center [645, 76] width 946 height 14
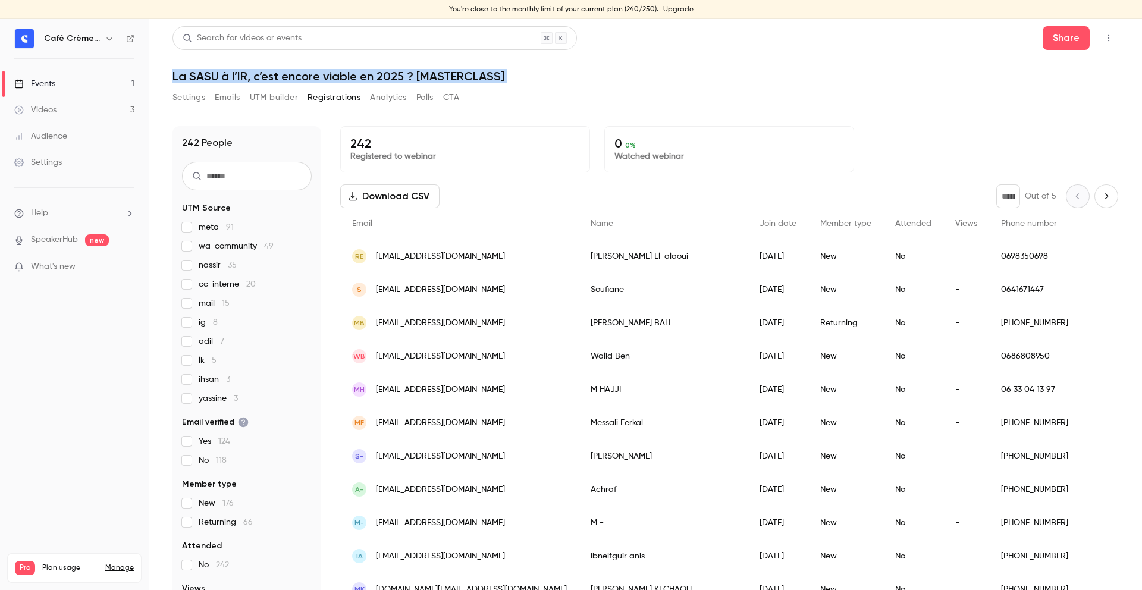
click at [453, 78] on h1 "La SASU à l’IR, c’est encore viable en 2025 ? [MASTERCLASS]" at bounding box center [645, 76] width 946 height 14
click at [510, 78] on h1 "La SASU à l’IR, c’est encore viable en 2025 ? [MASTERCLASS]" at bounding box center [645, 76] width 946 height 14
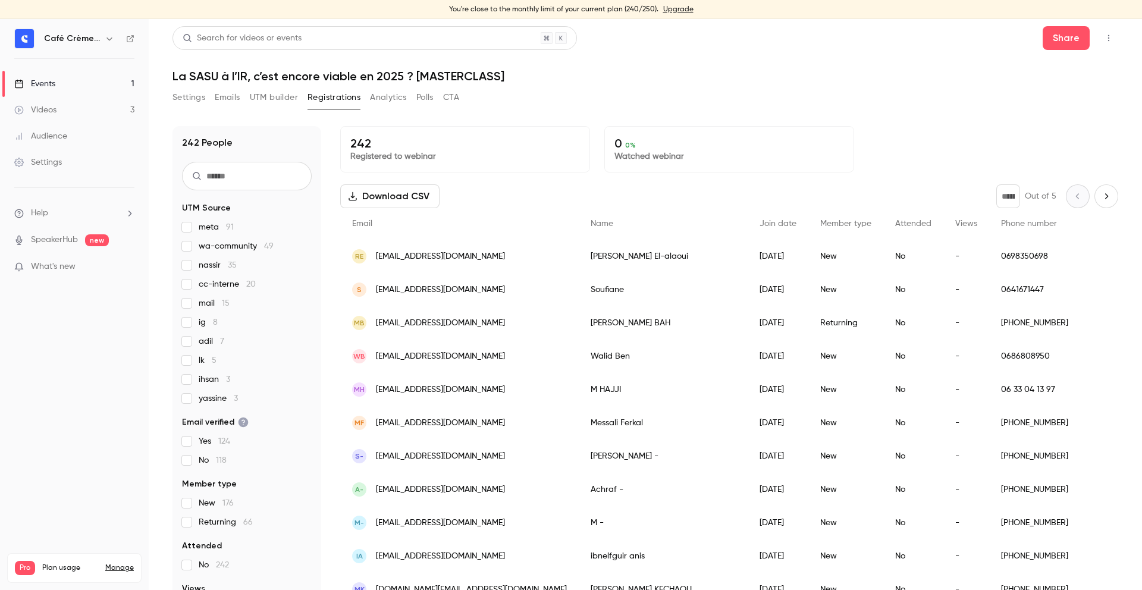
click at [433, 92] on button "Polls" at bounding box center [424, 97] width 17 height 19
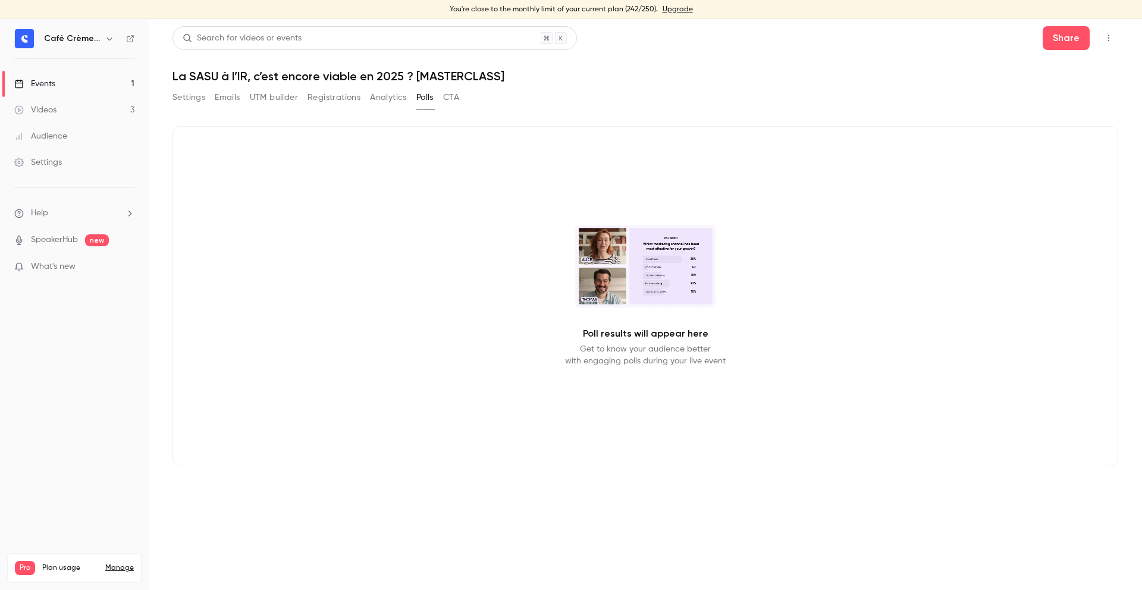
click at [905, 209] on div "Poll results will appear here Get to know your audience better with engaging po…" at bounding box center [645, 296] width 946 height 340
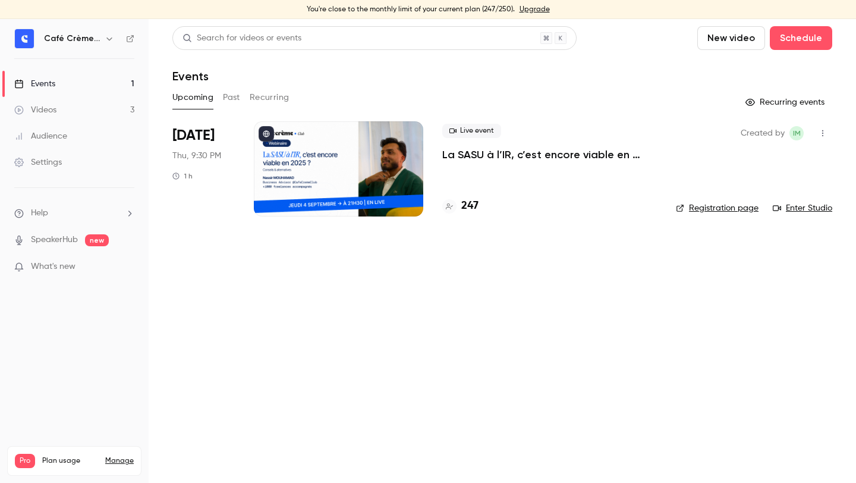
click at [79, 215] on li "Help" at bounding box center [74, 213] width 120 height 12
click at [185, 203] on link "Talk to [GEOGRAPHIC_DATA]" at bounding box center [219, 200] width 130 height 32
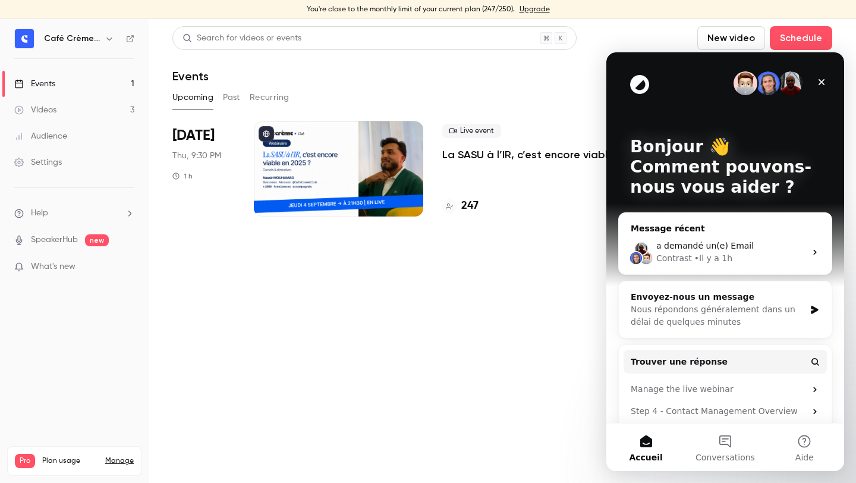
click at [691, 231] on div "a demandé un(e) Email Contrast • Il y a 1h" at bounding box center [725, 252] width 213 height 44
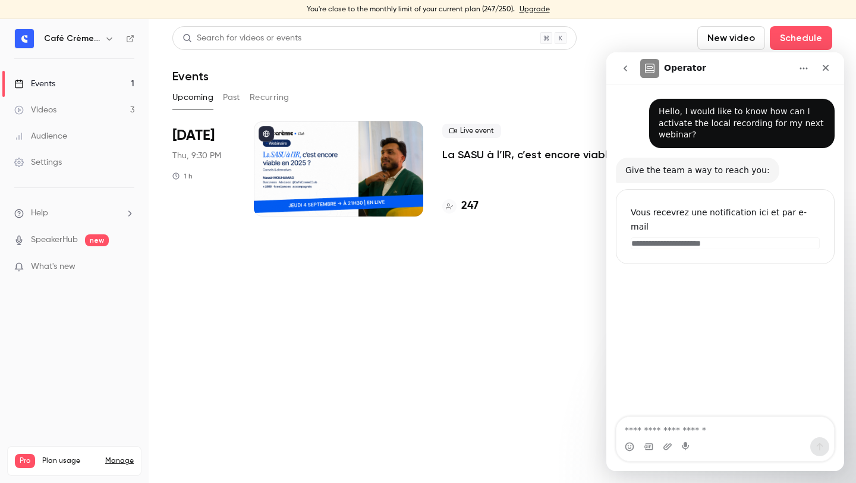
click at [624, 281] on div "**********" at bounding box center [726, 251] width 238 height 334
drag, startPoint x: 834, startPoint y: 52, endPoint x: 228, endPoint y: 0, distance: 608.8
click at [834, 52] on main "Search for videos or events New video Schedule Events Upcoming Past Recurring R…" at bounding box center [503, 251] width 708 height 464
click at [834, 52] on nav "Operator" at bounding box center [726, 68] width 238 height 32
click at [834, 56] on nav "Operator" at bounding box center [726, 68] width 238 height 32
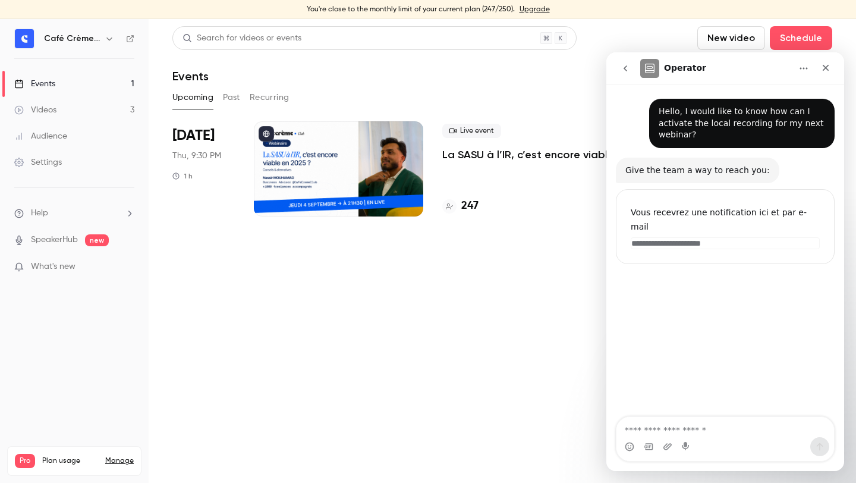
click at [834, 56] on nav "Operator" at bounding box center [726, 68] width 238 height 32
click at [833, 67] on div "Fermer" at bounding box center [825, 67] width 21 height 21
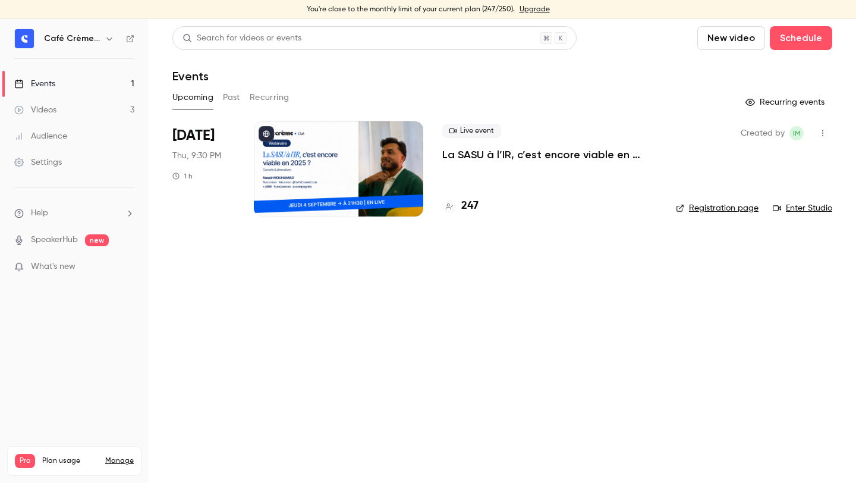
click at [626, 247] on main "Search for videos or events New video Schedule Events Upcoming Past Recurring R…" at bounding box center [503, 251] width 708 height 464
